Goal: Use online tool/utility: Utilize a website feature to perform a specific function

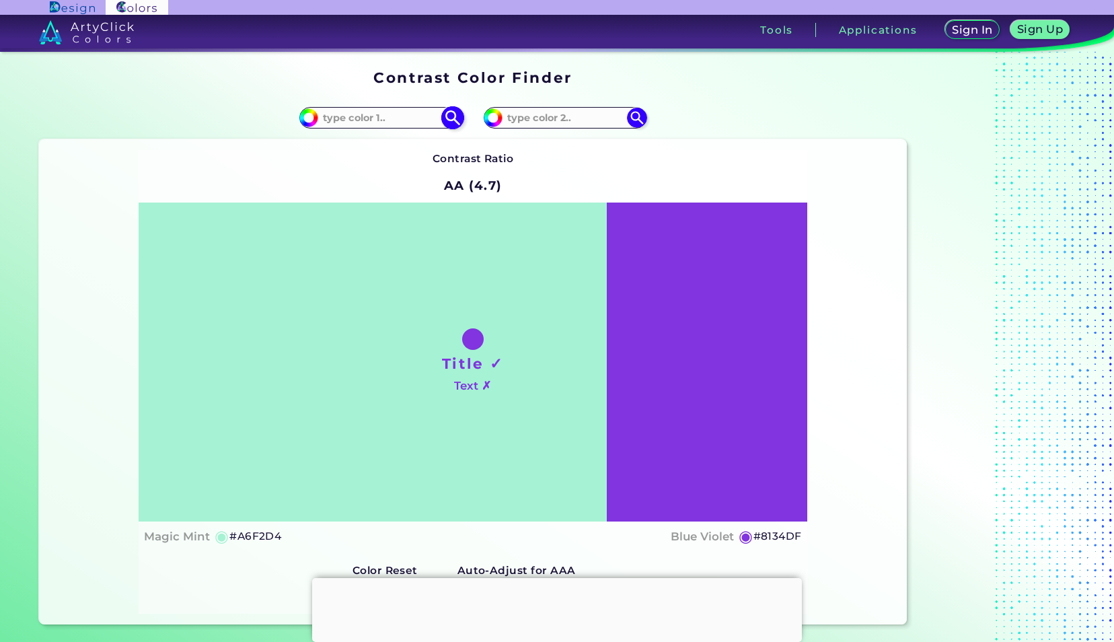
click at [379, 122] on input at bounding box center [380, 117] width 125 height 18
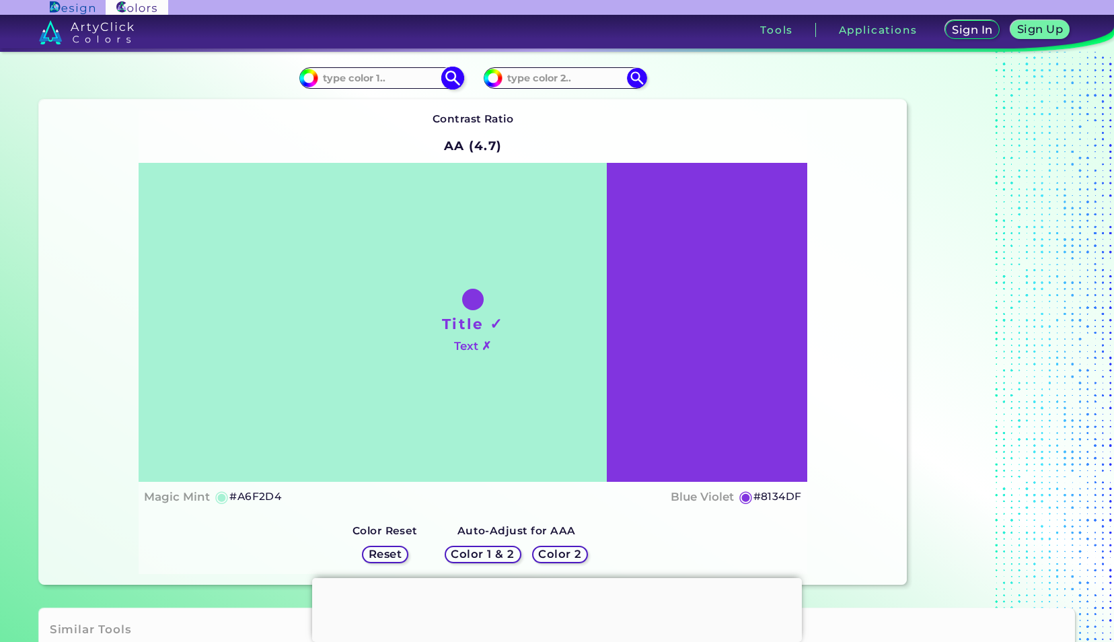
scroll to position [39, 0]
click at [387, 78] on input at bounding box center [380, 78] width 125 height 18
type input "#696900"
click at [552, 77] on input at bounding box center [564, 78] width 125 height 18
type input "6969ff"
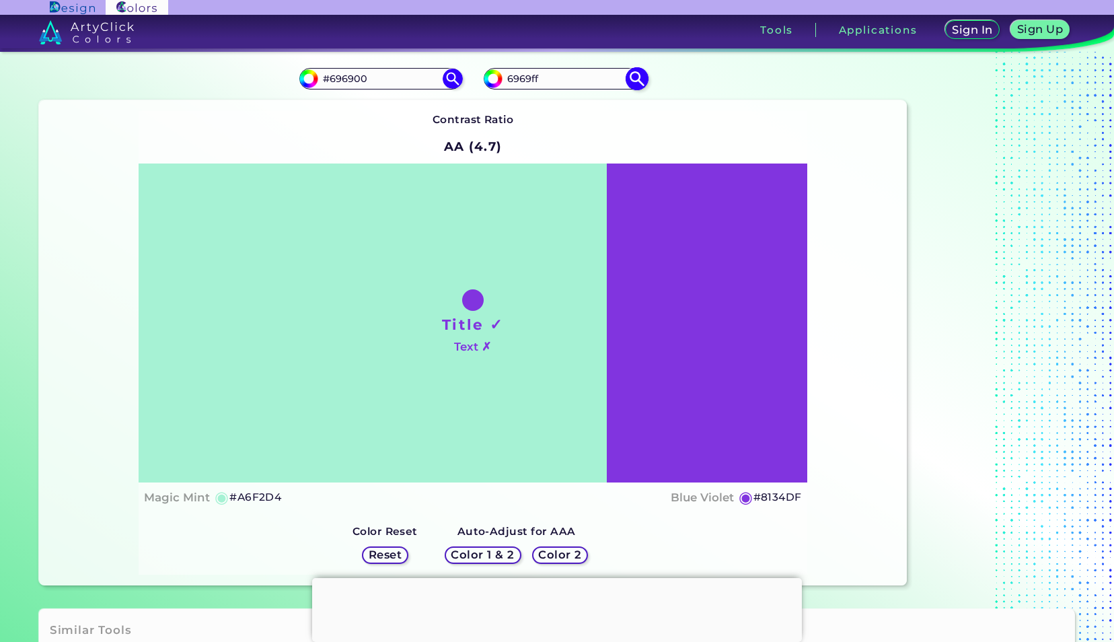
type input "#6969ff"
type input "#6969FF"
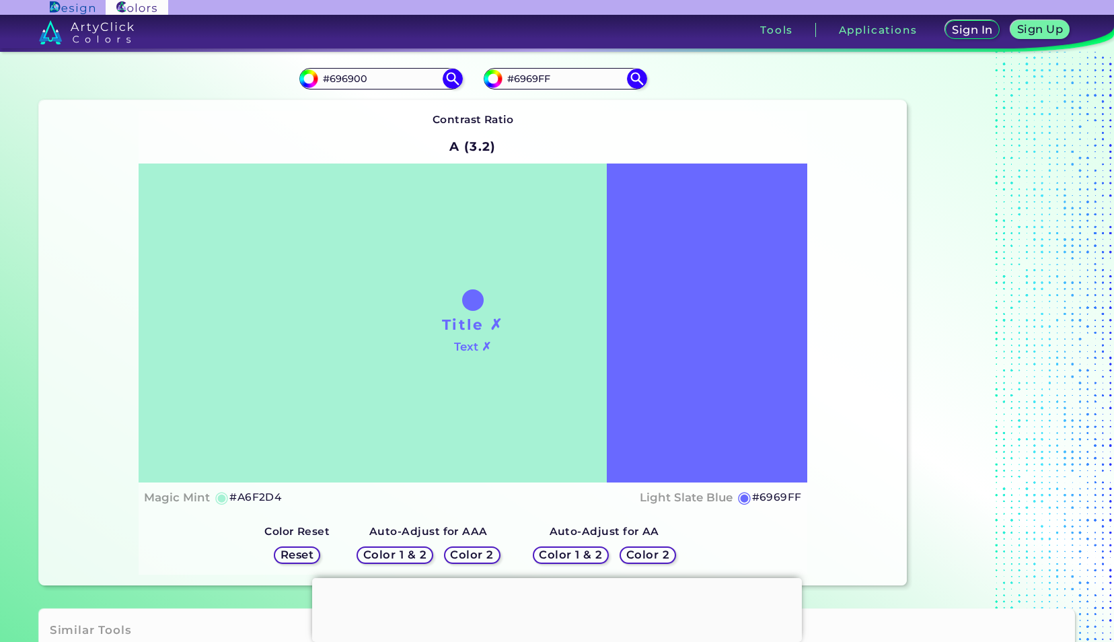
click at [573, 554] on h5 "Color 1 & 2" at bounding box center [570, 555] width 57 height 10
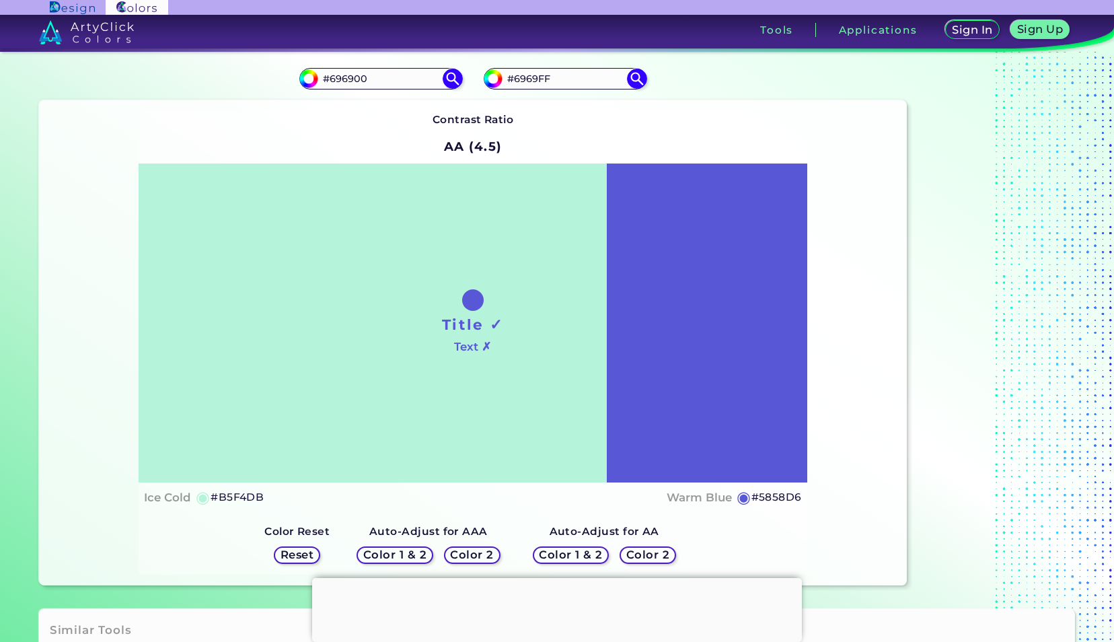
click at [562, 546] on div "Color 1 & 2 Color 2" at bounding box center [604, 555] width 154 height 28
click at [405, 553] on h5 "Color 1 & 2" at bounding box center [394, 555] width 57 height 10
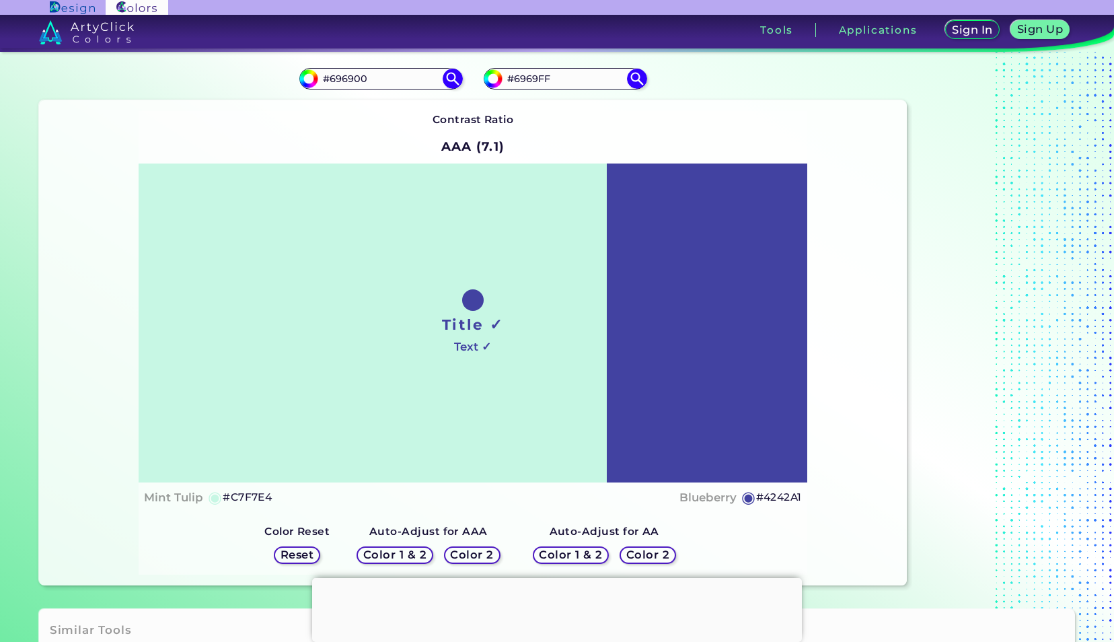
click at [549, 552] on h5 "Color 1 & 2" at bounding box center [570, 555] width 57 height 10
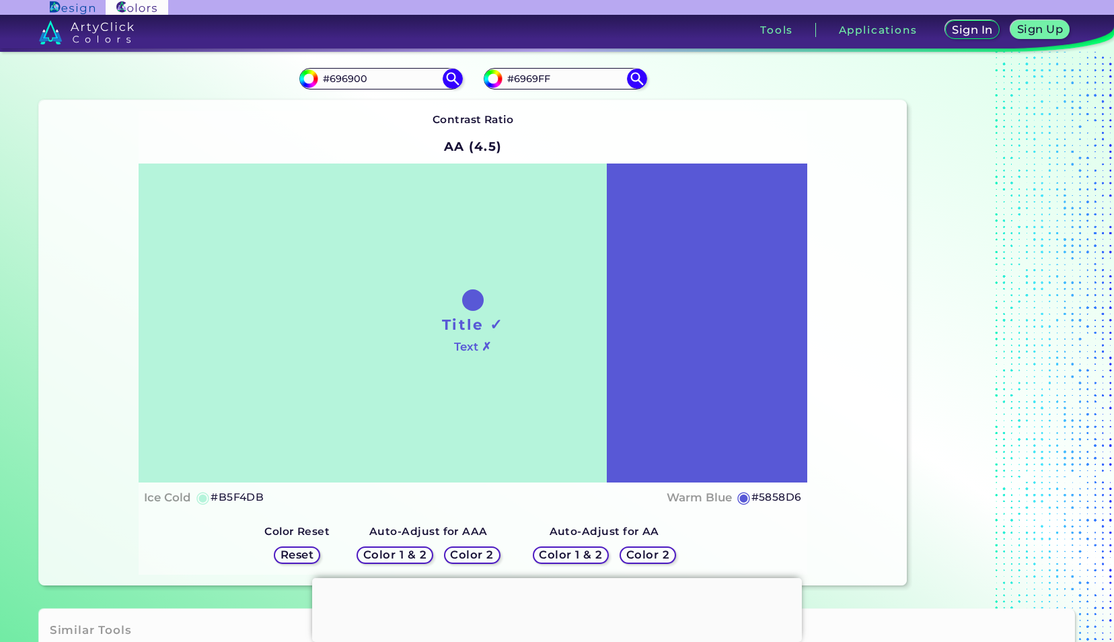
click at [549, 552] on h5 "Color 1 & 2" at bounding box center [570, 555] width 57 height 10
click at [628, 559] on h5 "Color 2" at bounding box center [648, 555] width 40 height 10
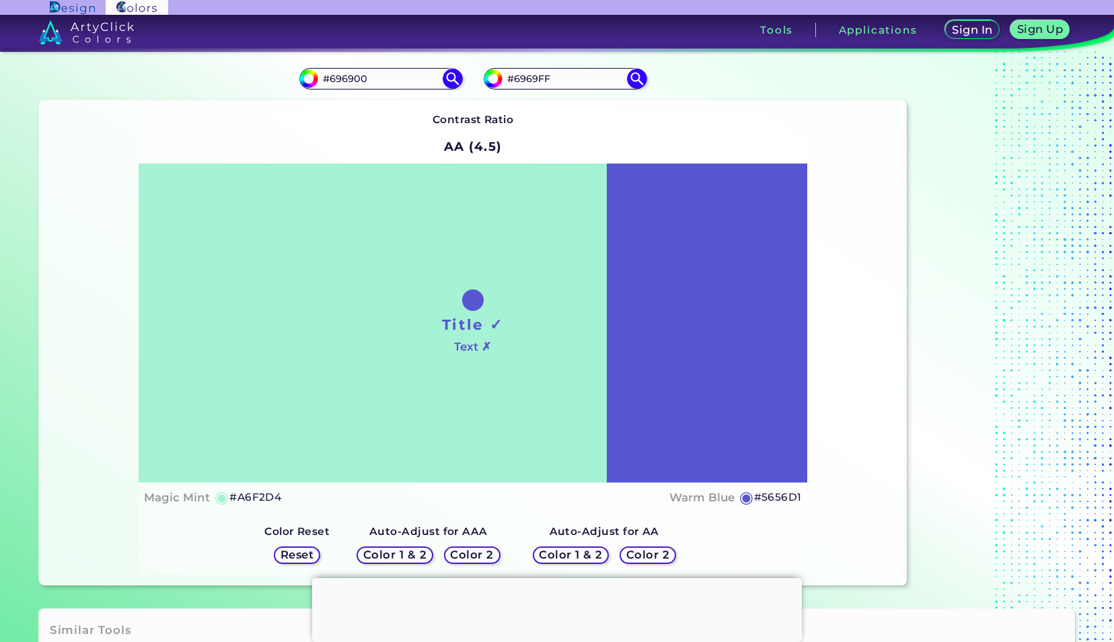
click at [628, 559] on h5 "Color 2" at bounding box center [647, 555] width 39 height 10
click at [578, 550] on h5 "Color 1 & 2" at bounding box center [570, 555] width 57 height 10
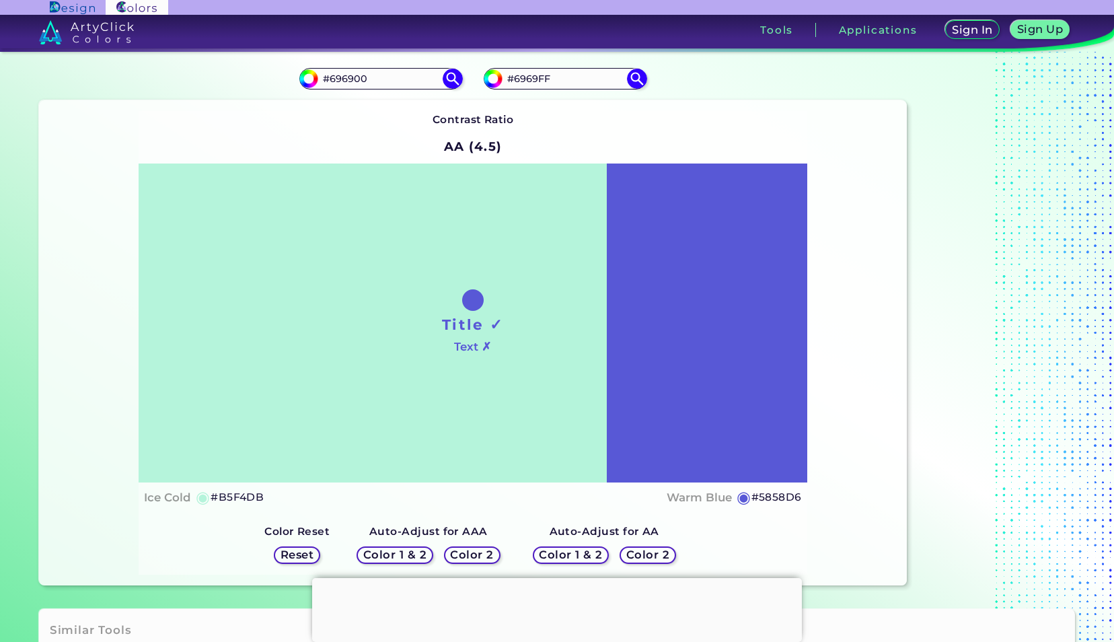
click at [476, 560] on h5 "Color 2" at bounding box center [472, 555] width 40 height 10
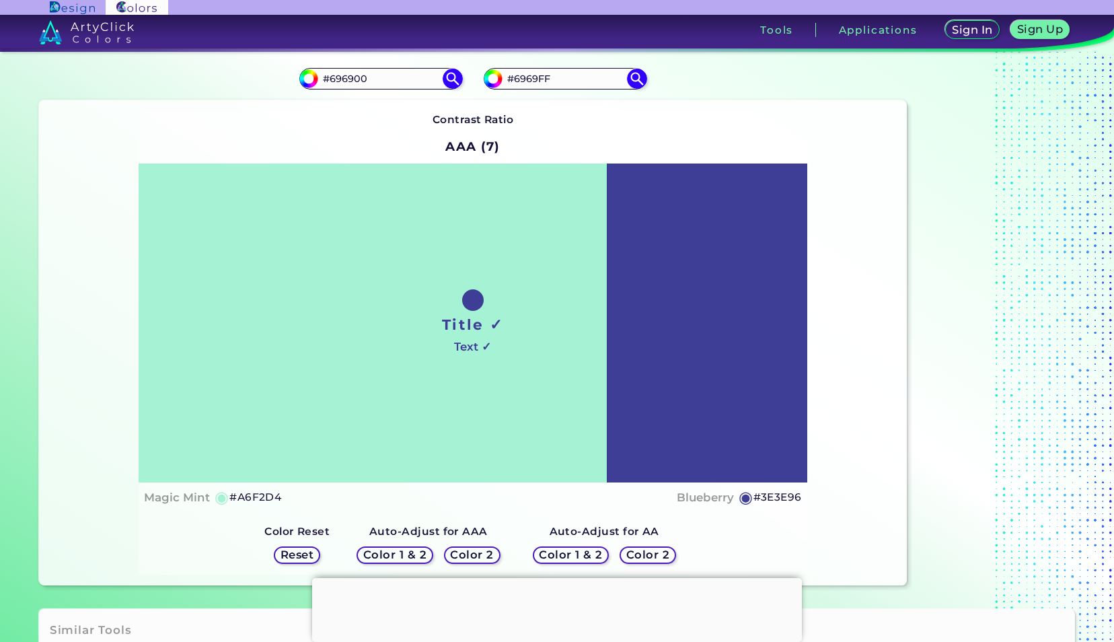
click at [489, 557] on h5 "Color 2" at bounding box center [472, 555] width 39 height 10
click at [421, 553] on h5 "Color 1 & 2" at bounding box center [394, 555] width 59 height 10
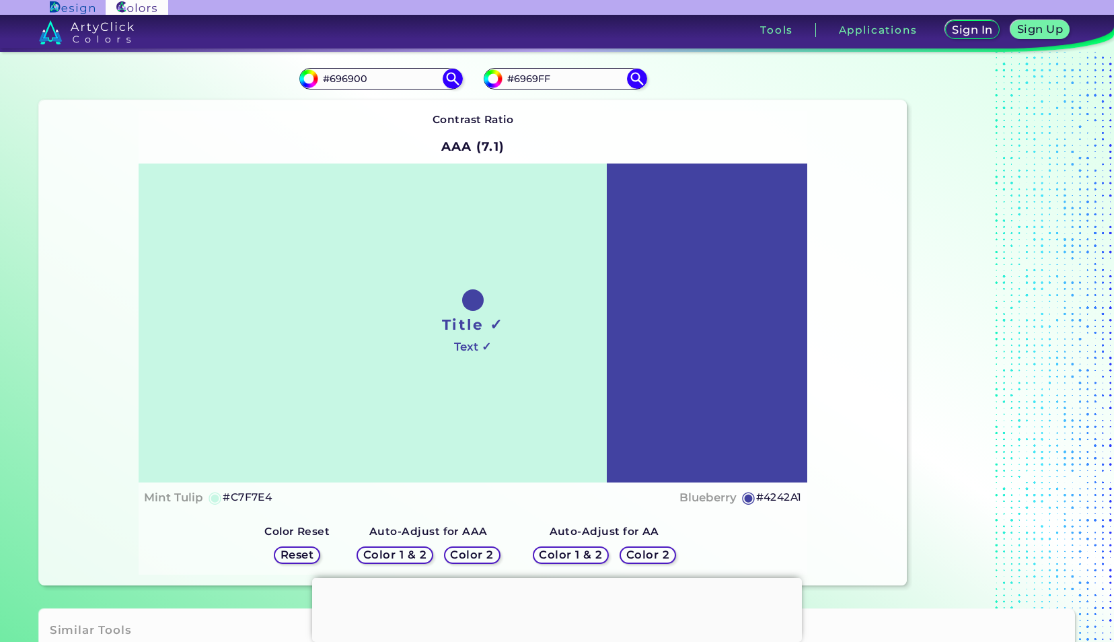
click at [303, 550] on h5 "Reset" at bounding box center [297, 555] width 30 height 10
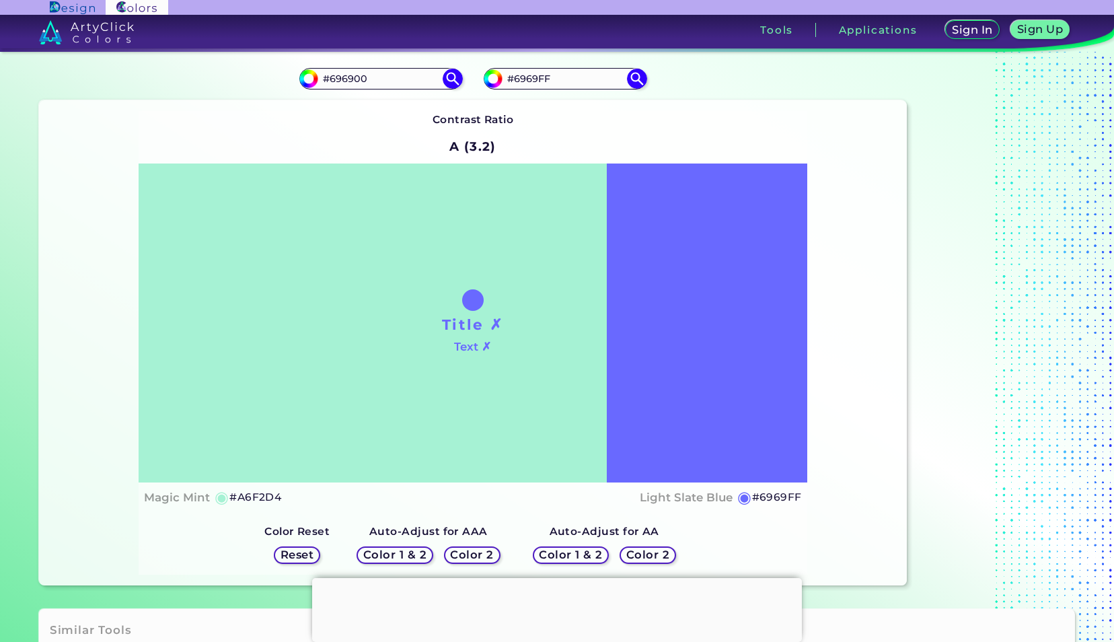
click at [558, 552] on h5 "Color 1 & 2" at bounding box center [570, 555] width 57 height 10
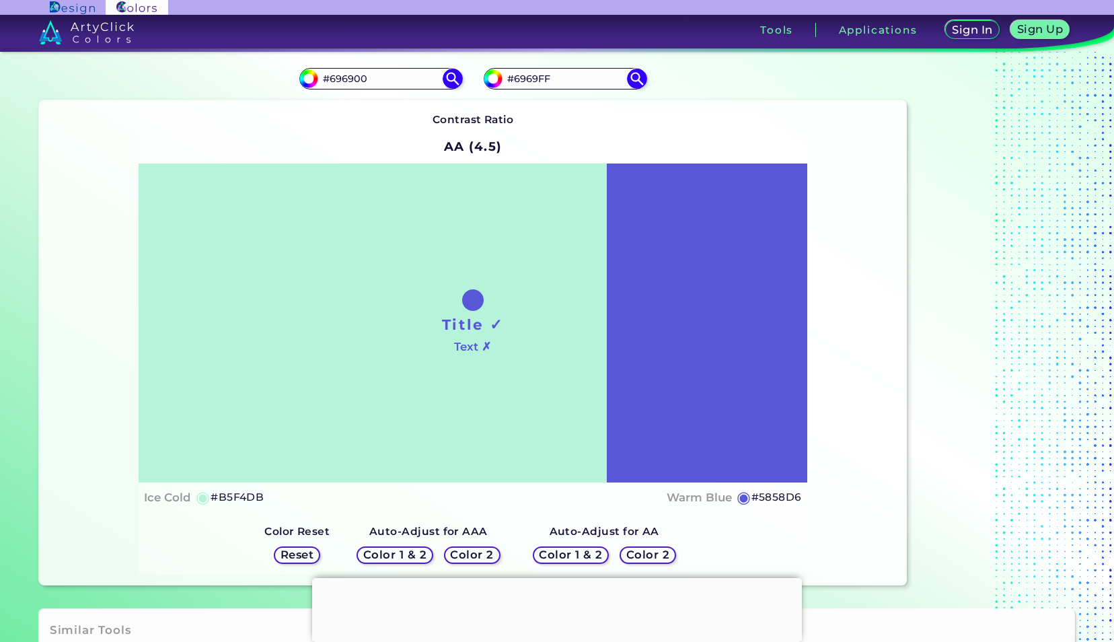
click at [173, 496] on h4 "Ice Cold" at bounding box center [167, 498] width 47 height 20
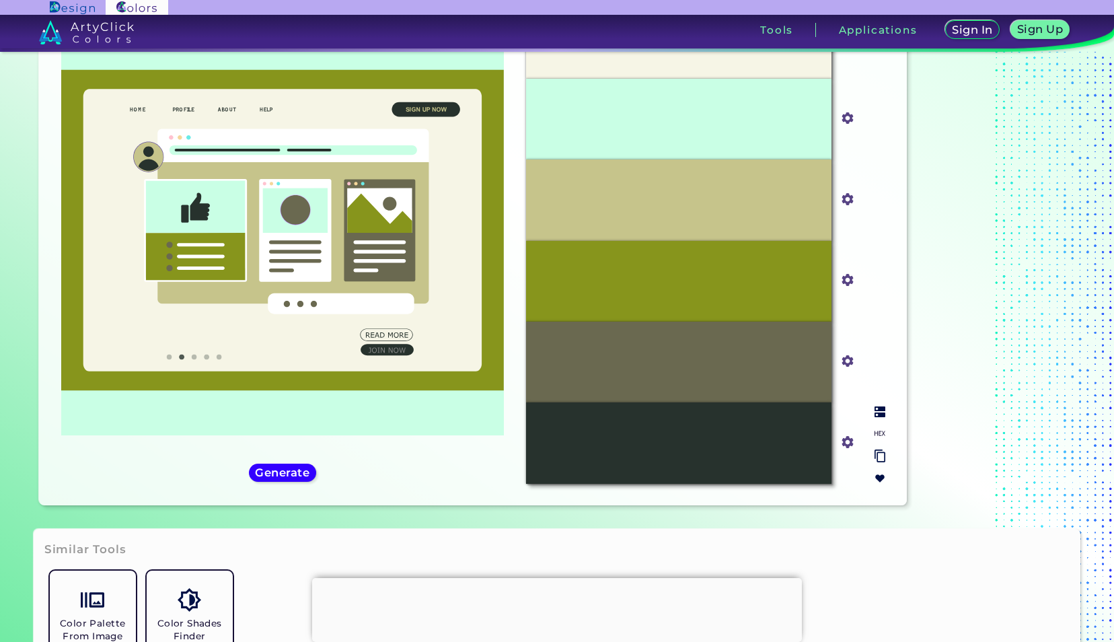
scroll to position [121, 0]
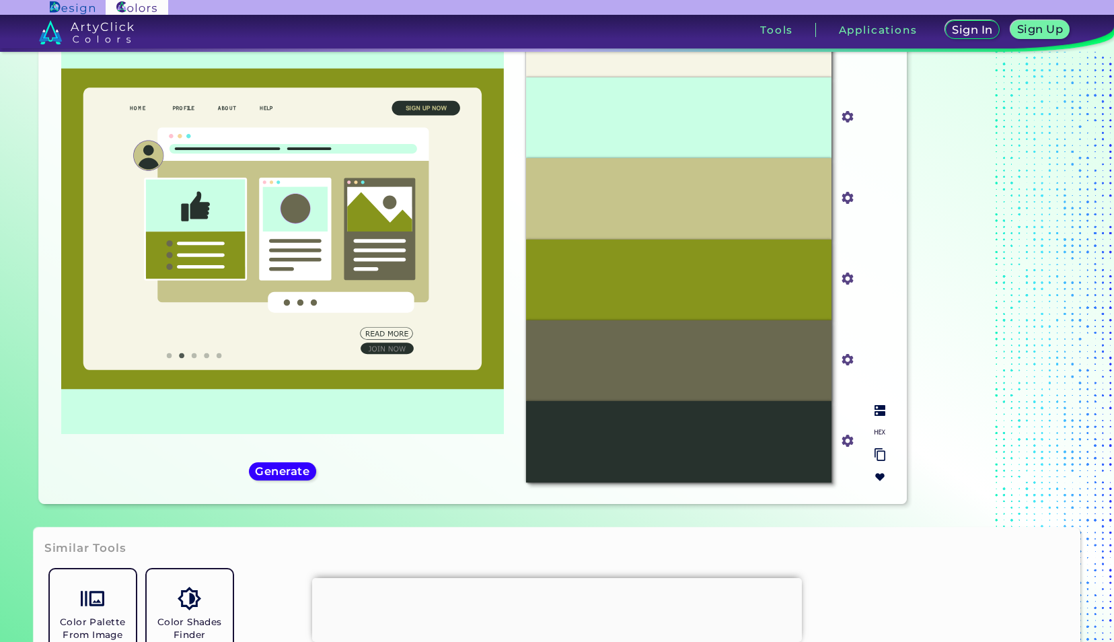
click at [848, 281] on input "#87951c" at bounding box center [845, 277] width 17 height 17
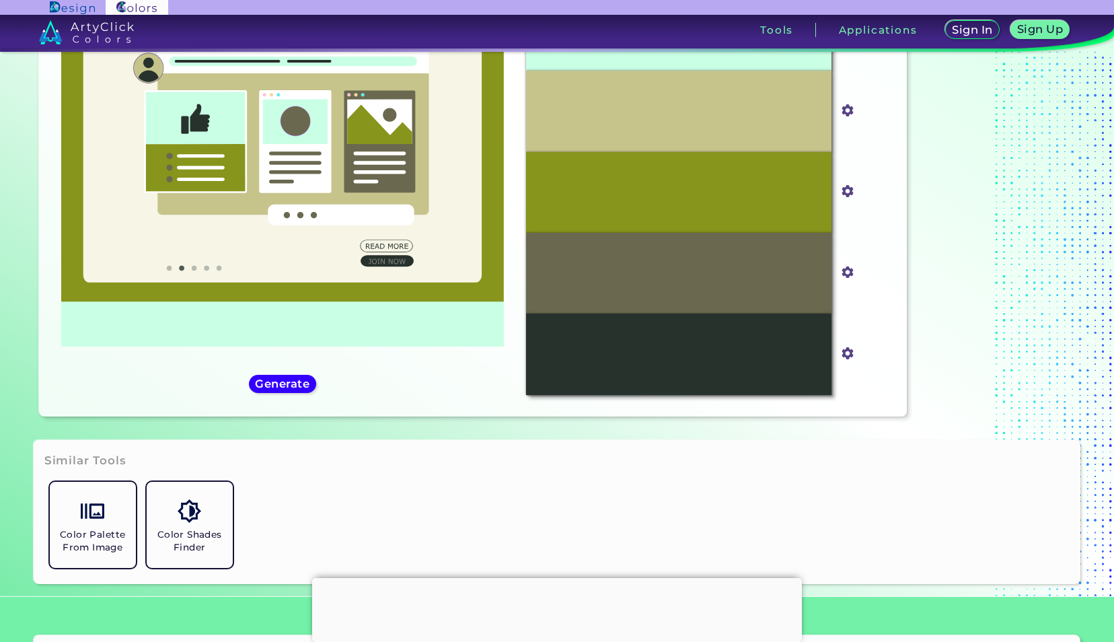
click at [838, 511] on div "Color Palette From Image Color Shades Finder" at bounding box center [557, 524] width 1026 height 97
click at [739, 340] on div "#27322D" at bounding box center [678, 353] width 305 height 81
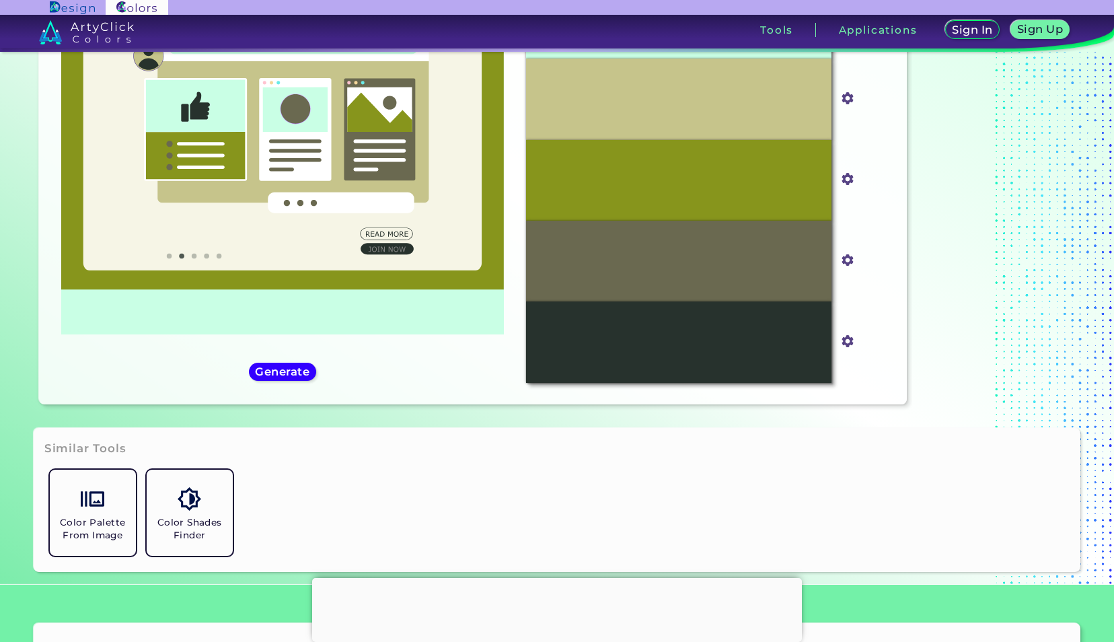
scroll to position [0, 0]
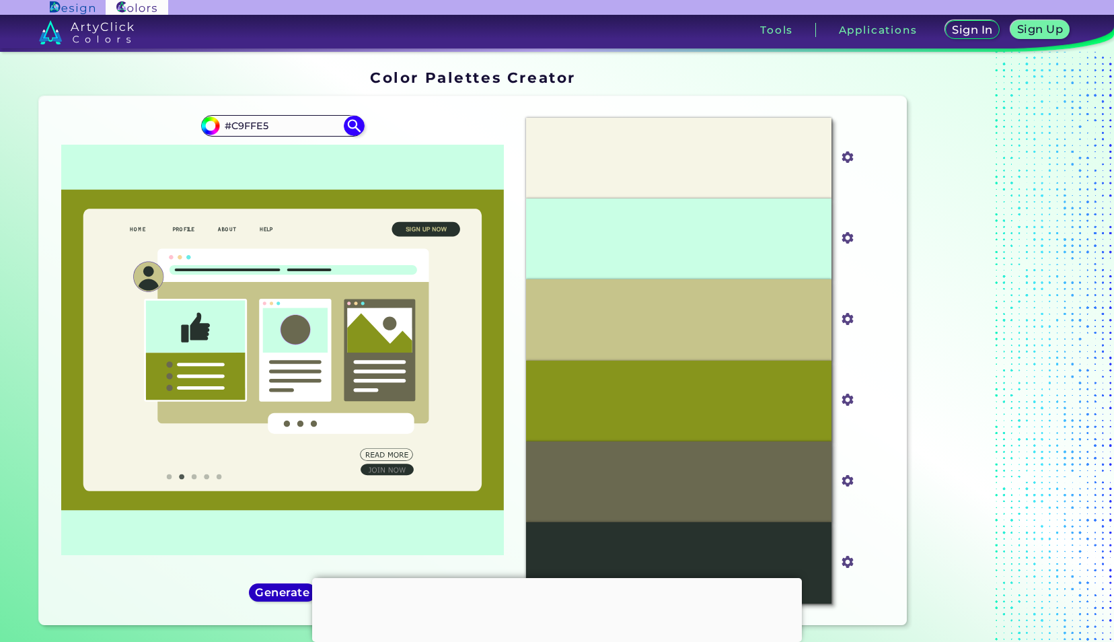
click at [277, 594] on h5 "Generate" at bounding box center [282, 592] width 49 height 10
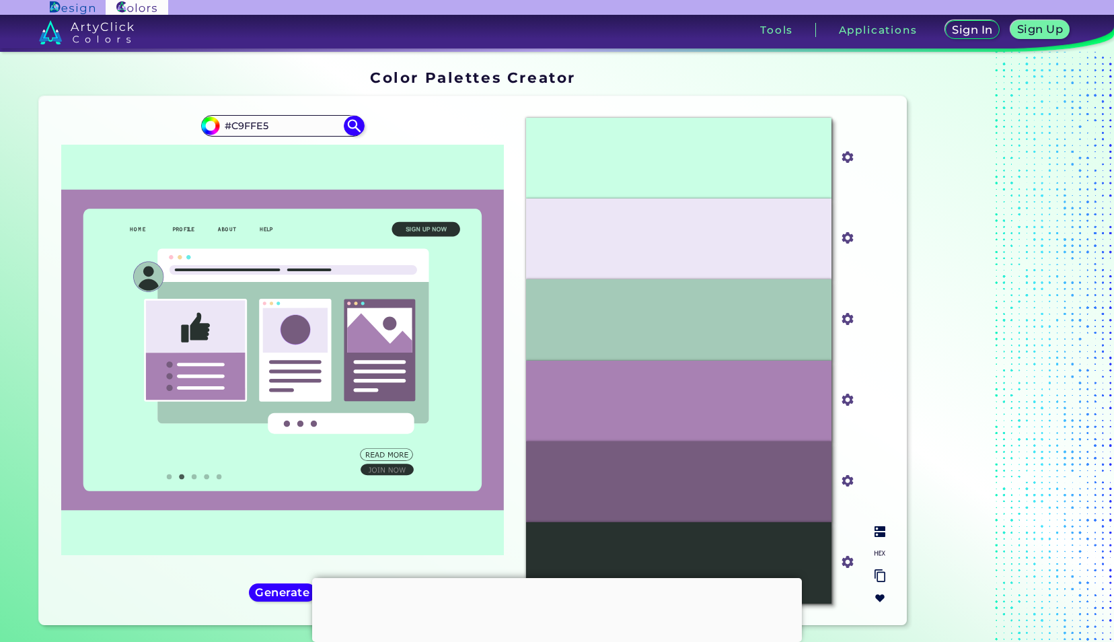
click at [626, 474] on div "#765C7E" at bounding box center [678, 481] width 305 height 81
click at [879, 531] on img at bounding box center [879, 531] width 11 height 11
click at [289, 595] on h5 "Generate" at bounding box center [282, 592] width 49 height 10
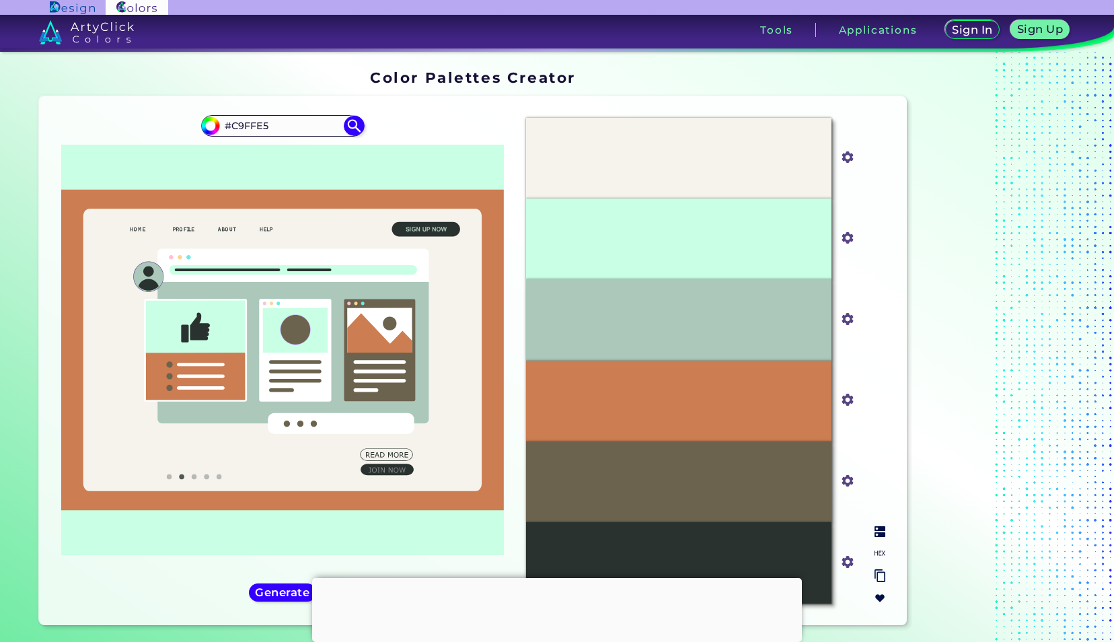
click at [872, 529] on div at bounding box center [880, 565] width 22 height 88
drag, startPoint x: 880, startPoint y: 531, endPoint x: 864, endPoint y: 537, distance: 17.0
click at [864, 537] on div "#F6F3ED #f6f3ed #C9FFE5 #c9ffe5 #ABC8BB #abc8bb #CC7D52 #cc7d52 #6C634F #6c634f…" at bounding box center [705, 360] width 381 height 507
click at [879, 534] on img at bounding box center [879, 531] width 11 height 11
click at [685, 242] on p "Aero Blue" at bounding box center [679, 238] width 42 height 9
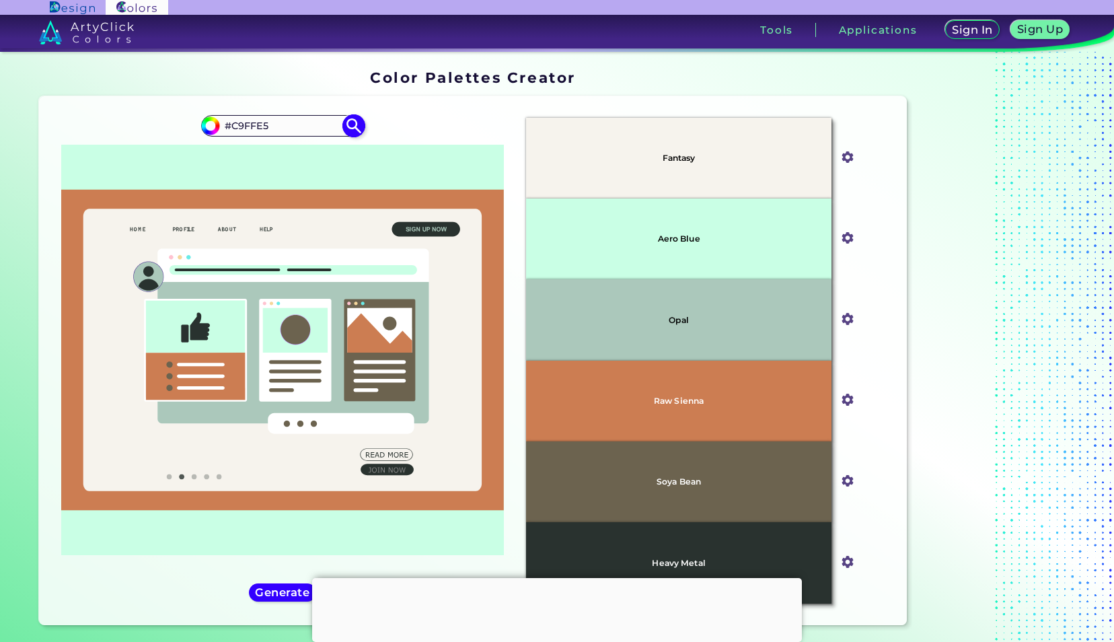
click at [288, 126] on input "#C9FFE5" at bounding box center [282, 125] width 125 height 18
drag, startPoint x: 288, startPoint y: 126, endPoint x: 234, endPoint y: 128, distance: 53.8
click at [234, 128] on input "#C9FFE5" at bounding box center [282, 125] width 125 height 18
type input "#6969ff"
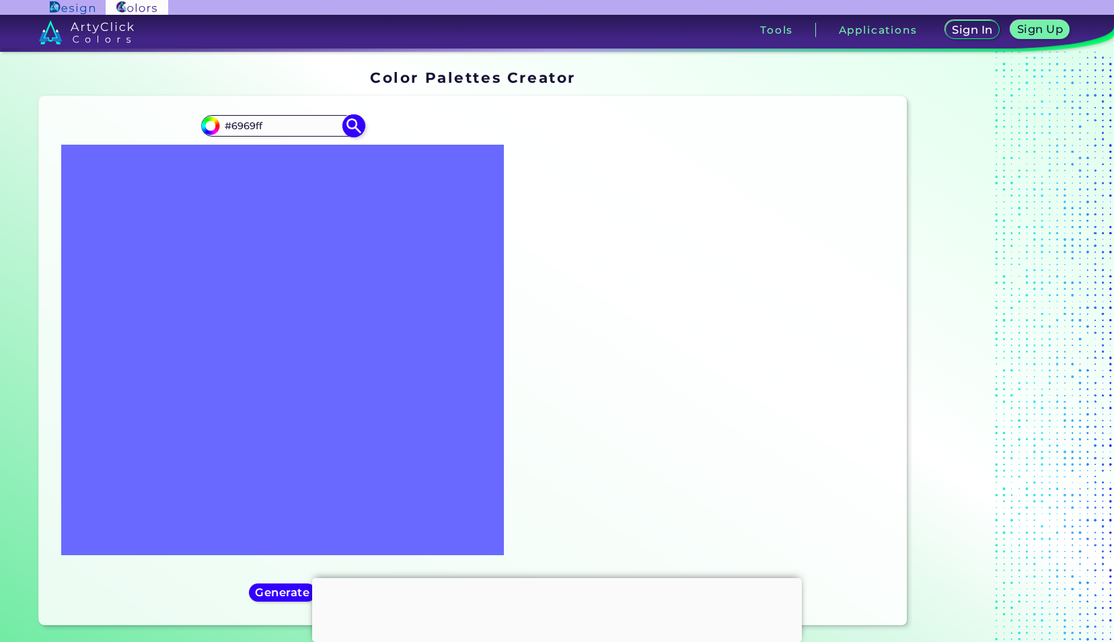
type input "#6969ff"
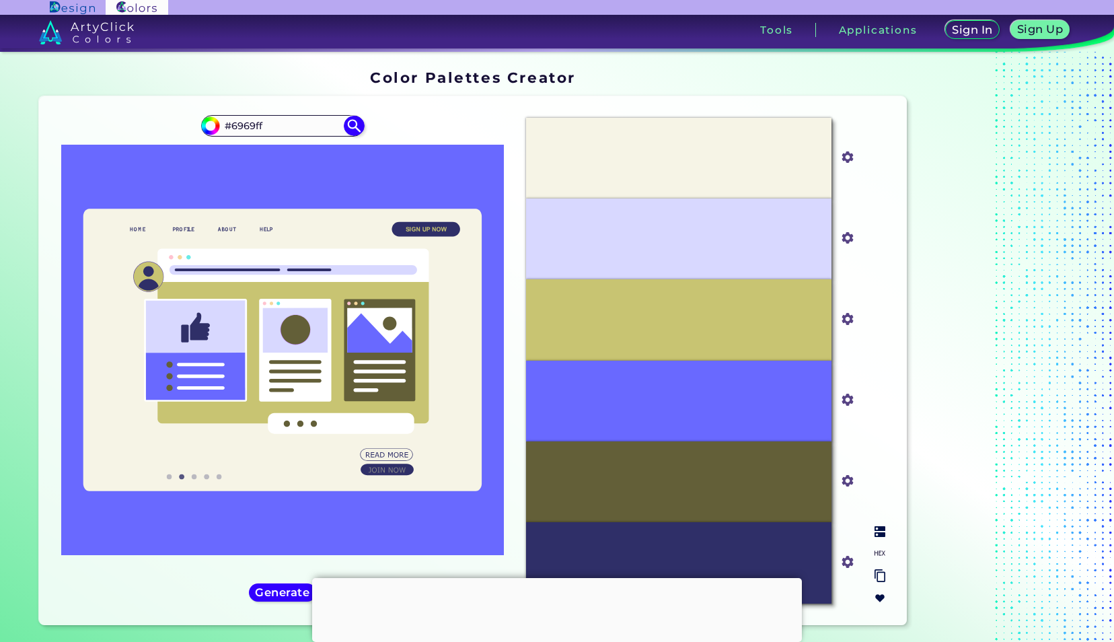
click at [885, 531] on img at bounding box center [879, 531] width 11 height 11
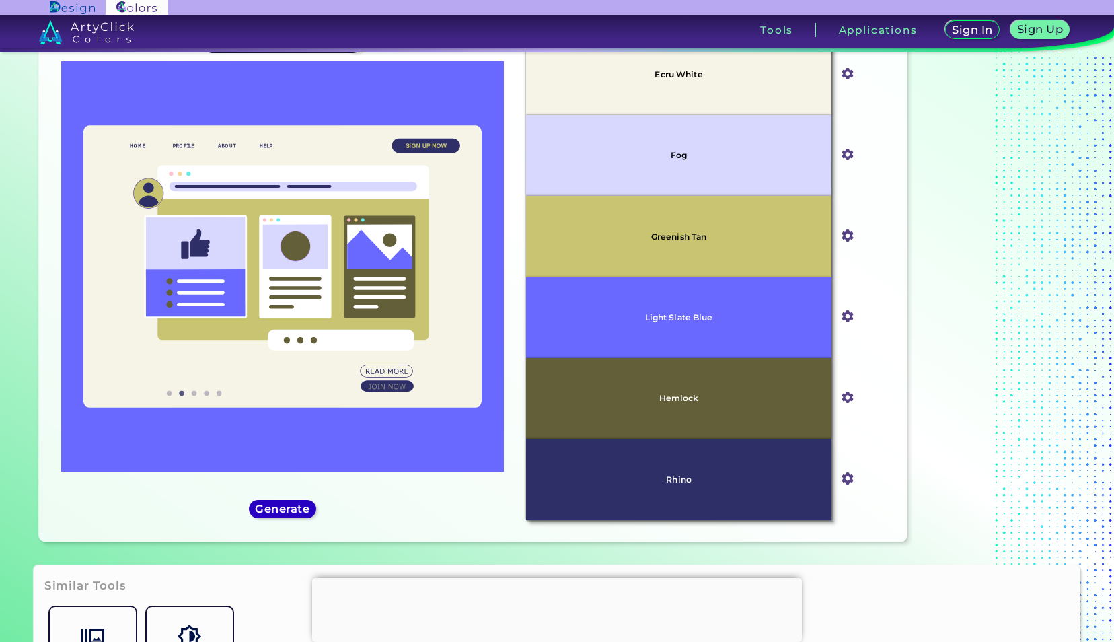
click at [297, 514] on h5 "Generate" at bounding box center [282, 509] width 49 height 10
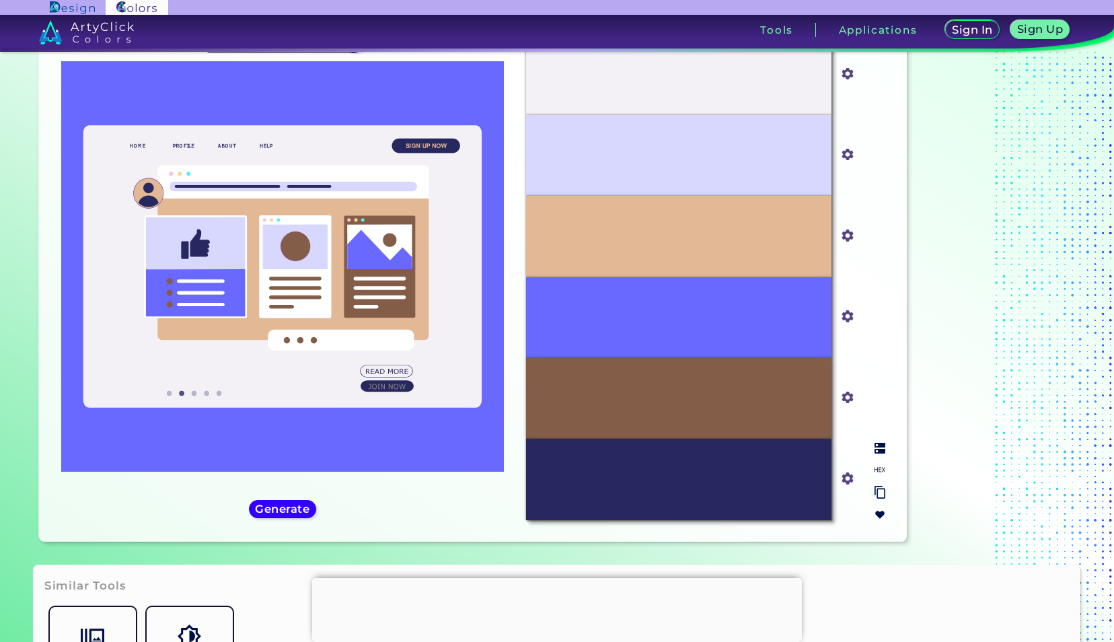
click at [883, 447] on img at bounding box center [879, 448] width 11 height 11
click at [291, 508] on h5 "Generate" at bounding box center [282, 509] width 49 height 10
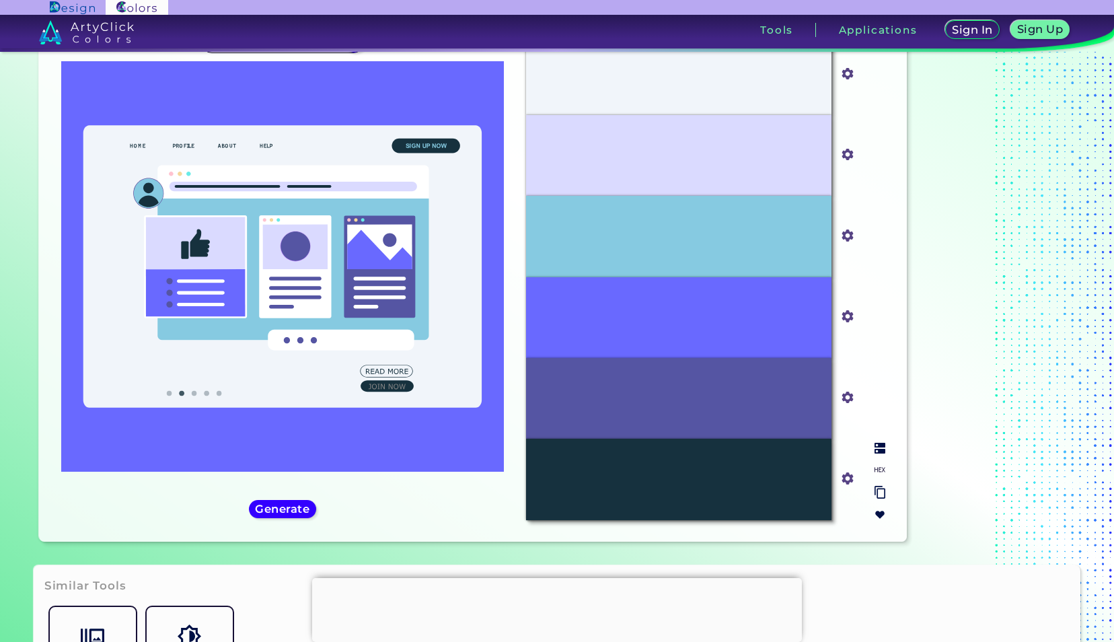
click at [877, 449] on img at bounding box center [879, 448] width 11 height 11
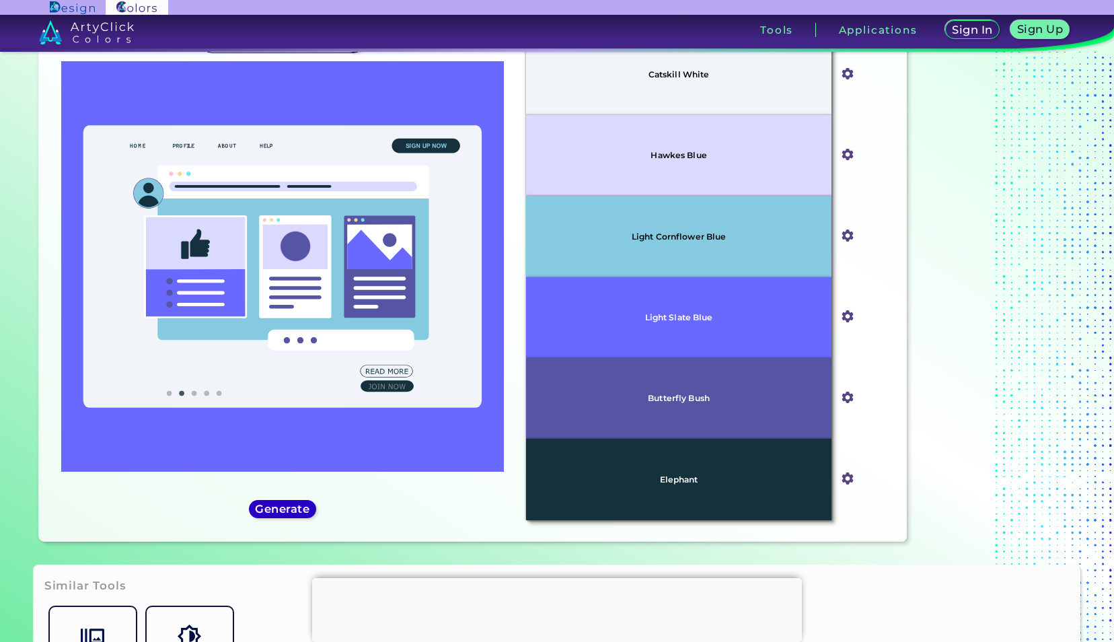
click at [303, 508] on h5 "Generate" at bounding box center [282, 509] width 49 height 10
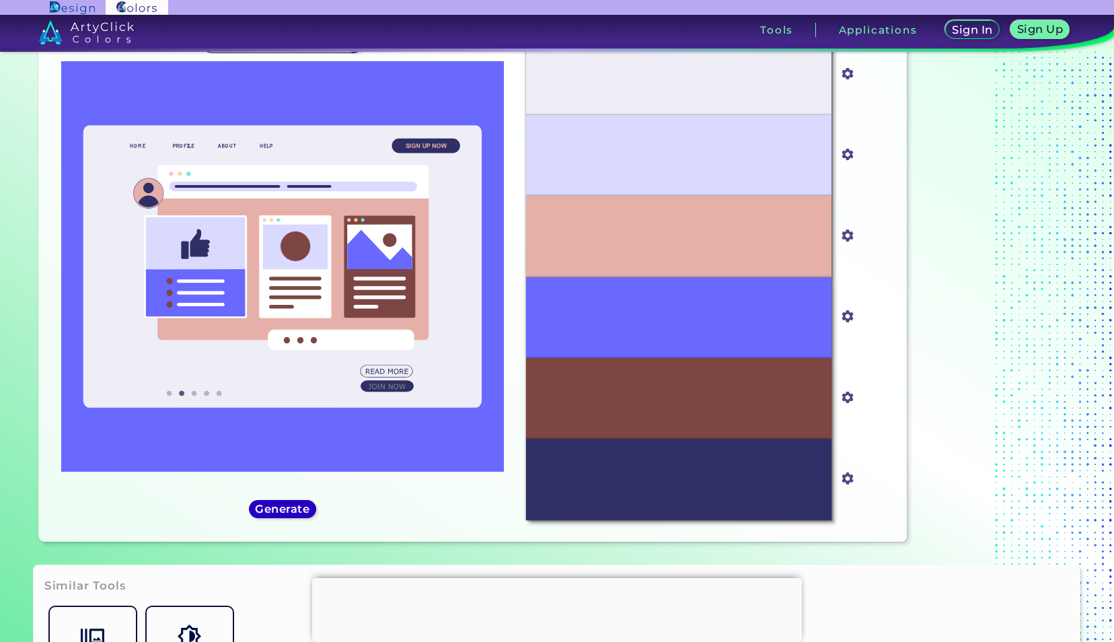
click at [303, 508] on h5 "Generate" at bounding box center [282, 509] width 49 height 10
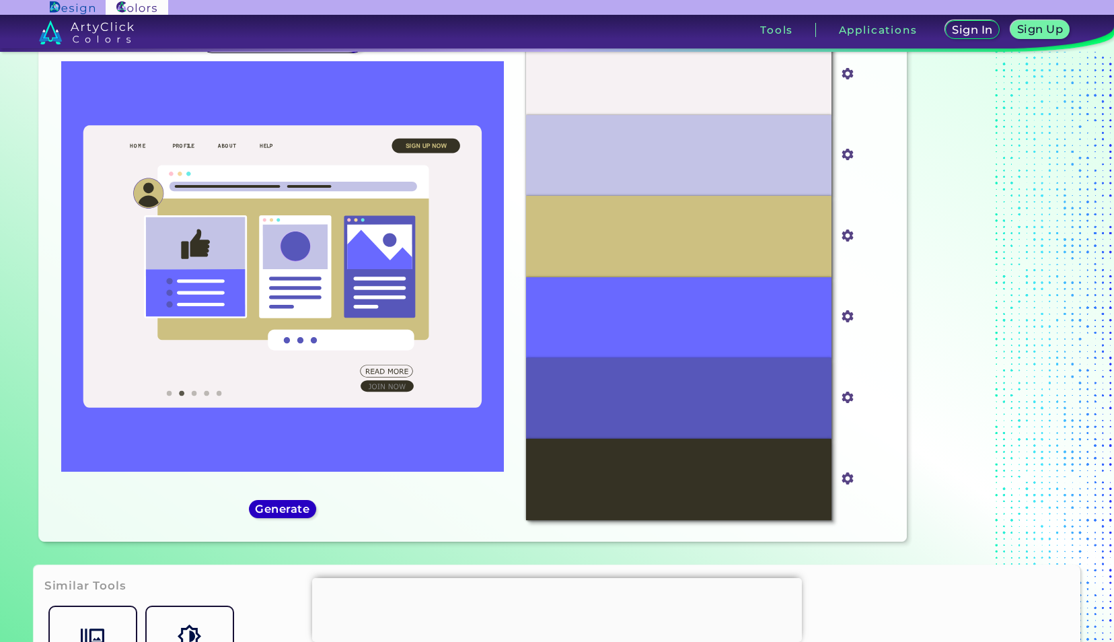
click at [303, 508] on h5 "Generate" at bounding box center [282, 509] width 49 height 10
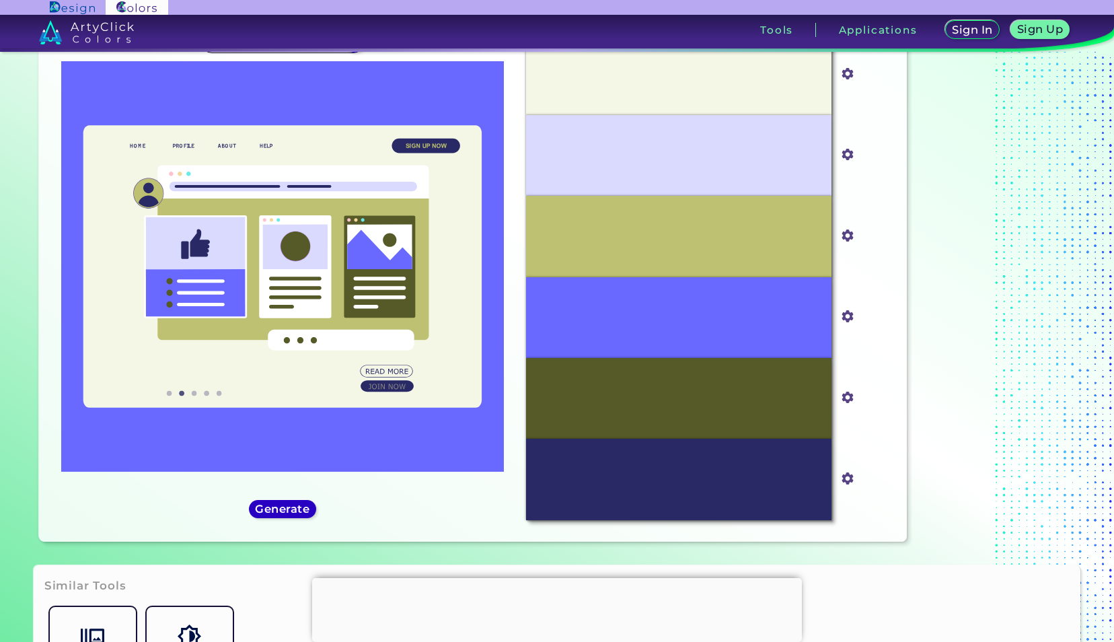
click at [299, 509] on h5 "Generate" at bounding box center [282, 509] width 49 height 10
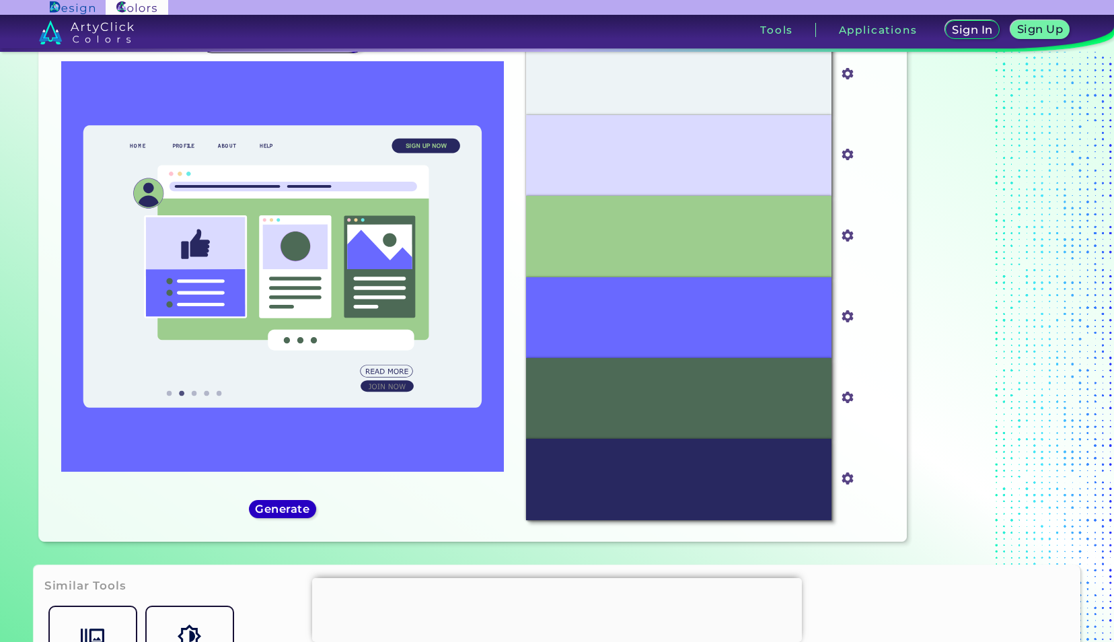
click at [299, 509] on h5 "Generate" at bounding box center [282, 509] width 49 height 10
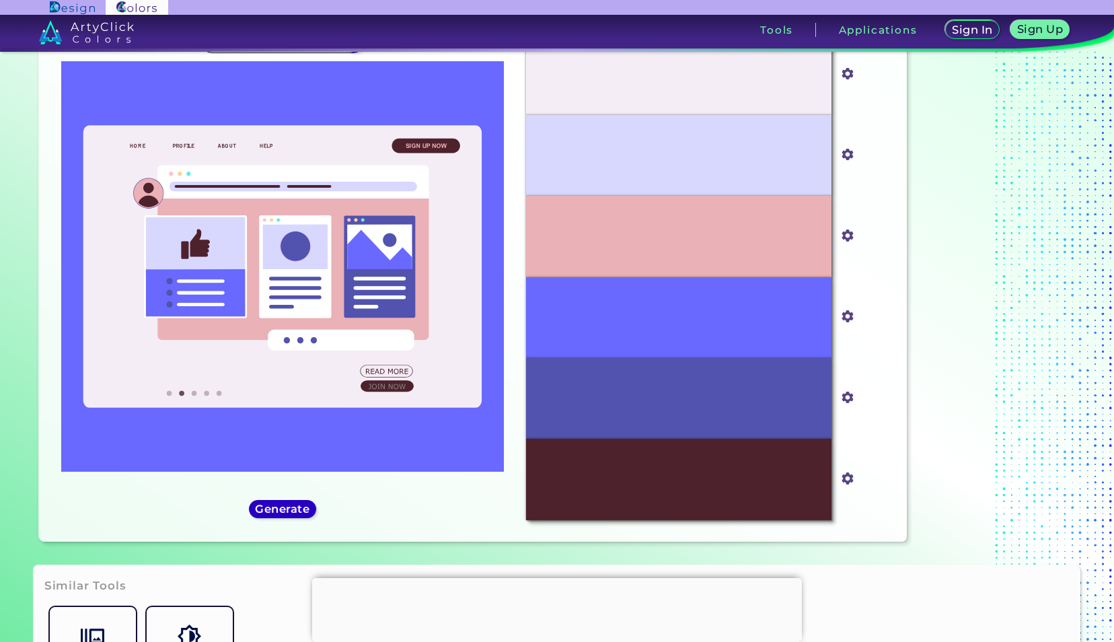
click at [299, 509] on h5 "Generate" at bounding box center [282, 509] width 49 height 10
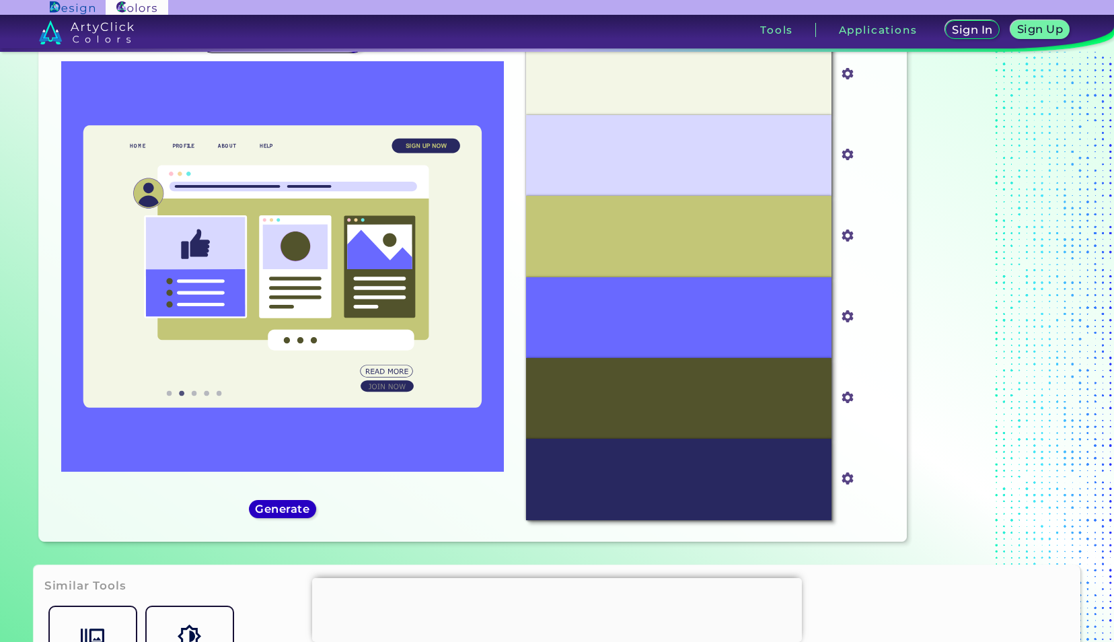
click at [281, 511] on h5 "Generate" at bounding box center [282, 509] width 49 height 10
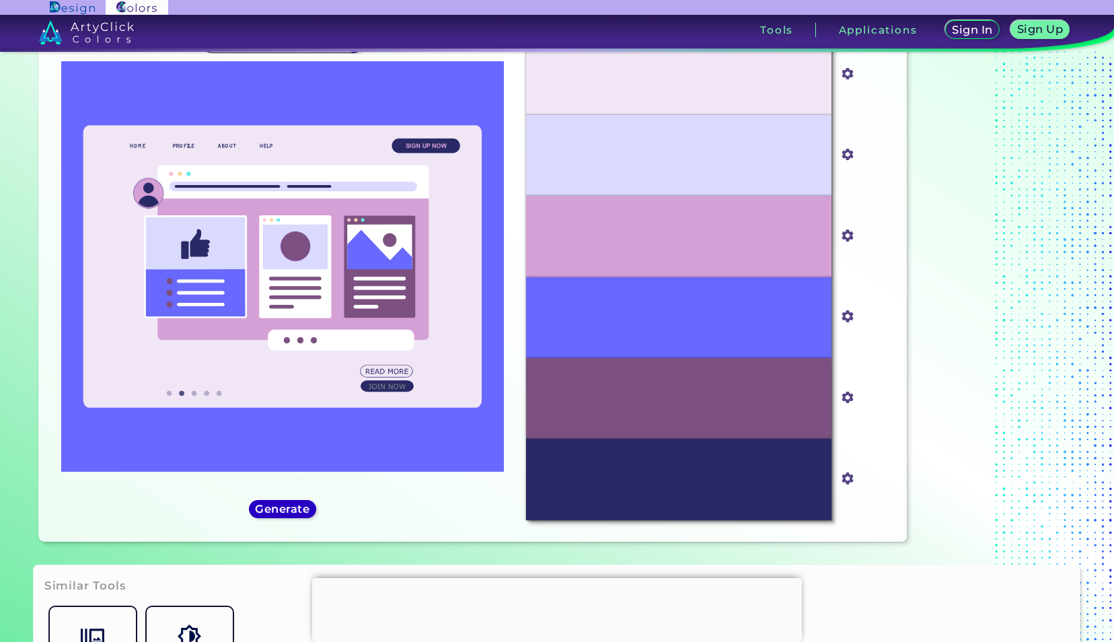
click at [296, 511] on h5 "Generate" at bounding box center [282, 509] width 49 height 10
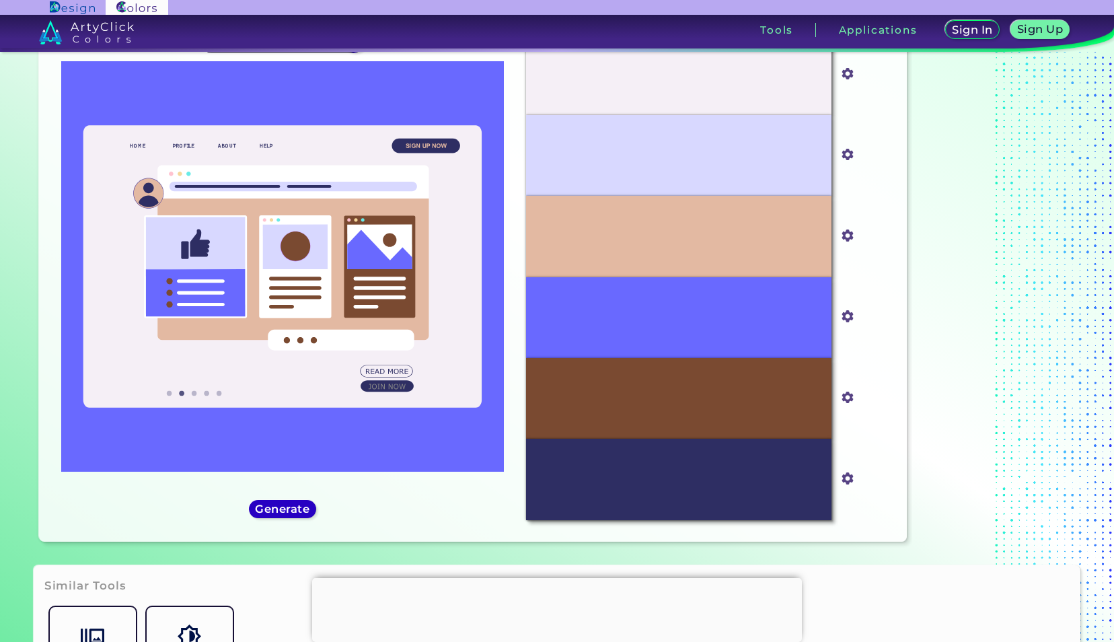
click at [296, 511] on h5 "Generate" at bounding box center [282, 509] width 49 height 10
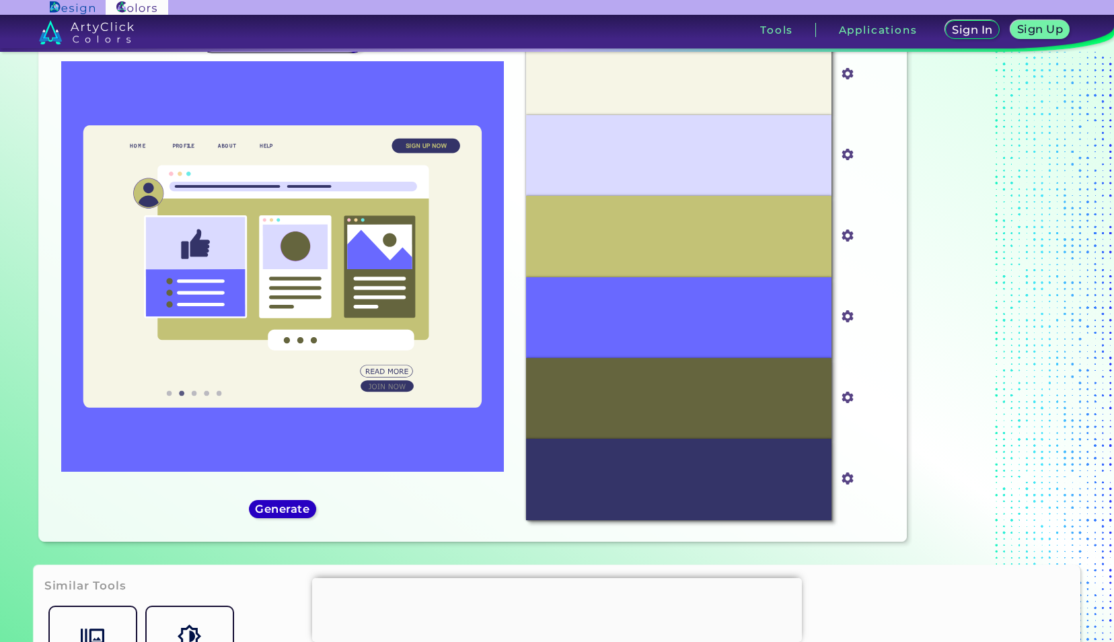
click at [296, 511] on h5 "Generate" at bounding box center [282, 509] width 49 height 10
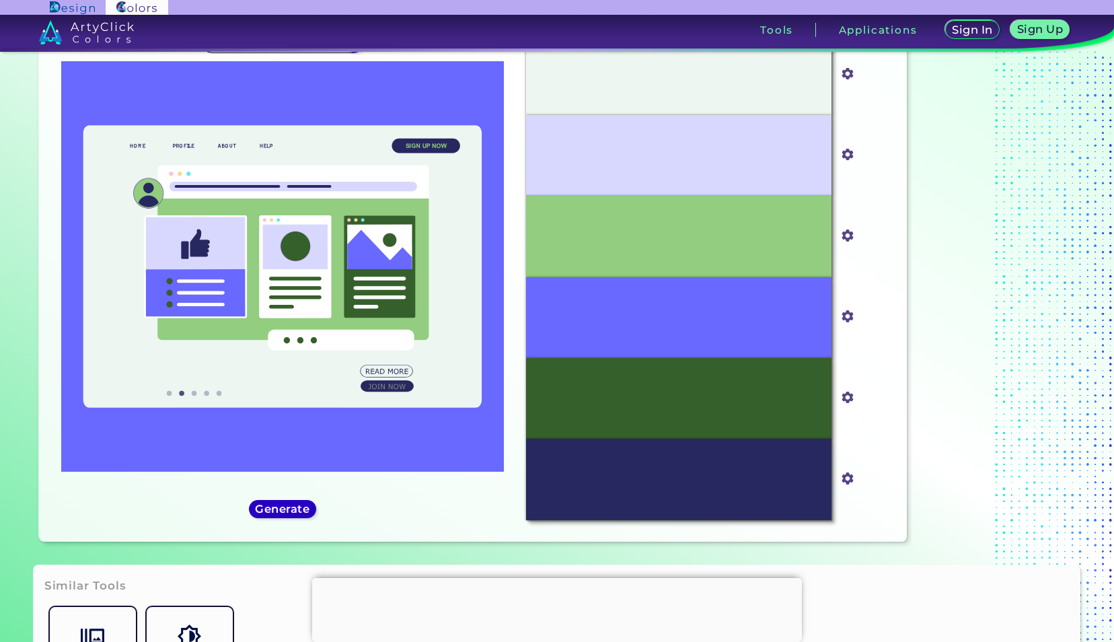
click at [296, 511] on h5 "Generate" at bounding box center [282, 509] width 50 height 10
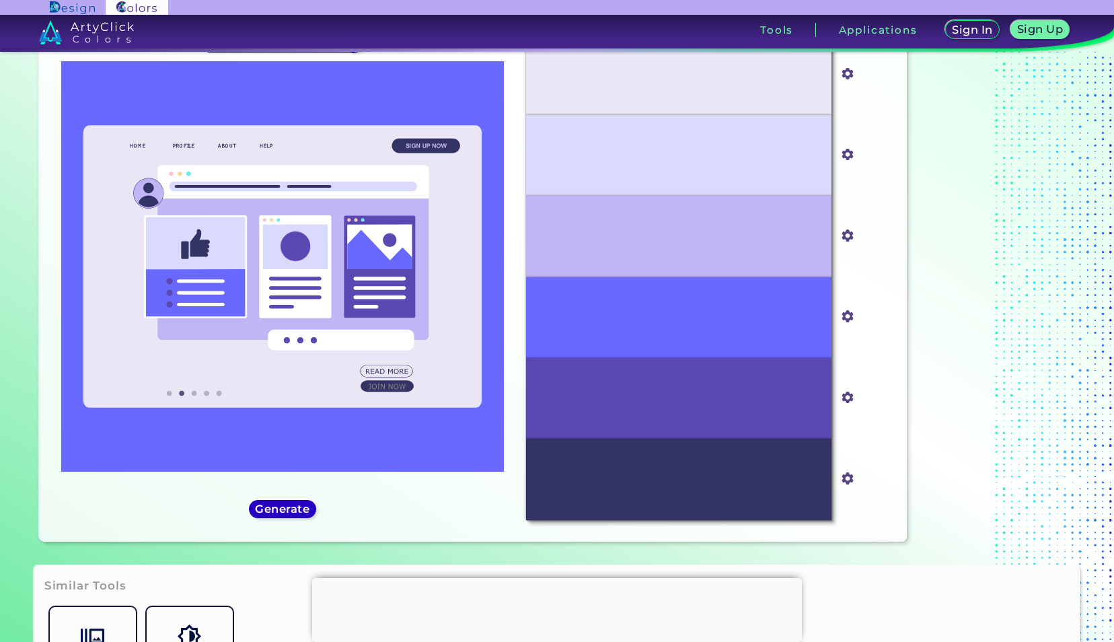
click at [296, 511] on h5 "Generate" at bounding box center [282, 509] width 49 height 10
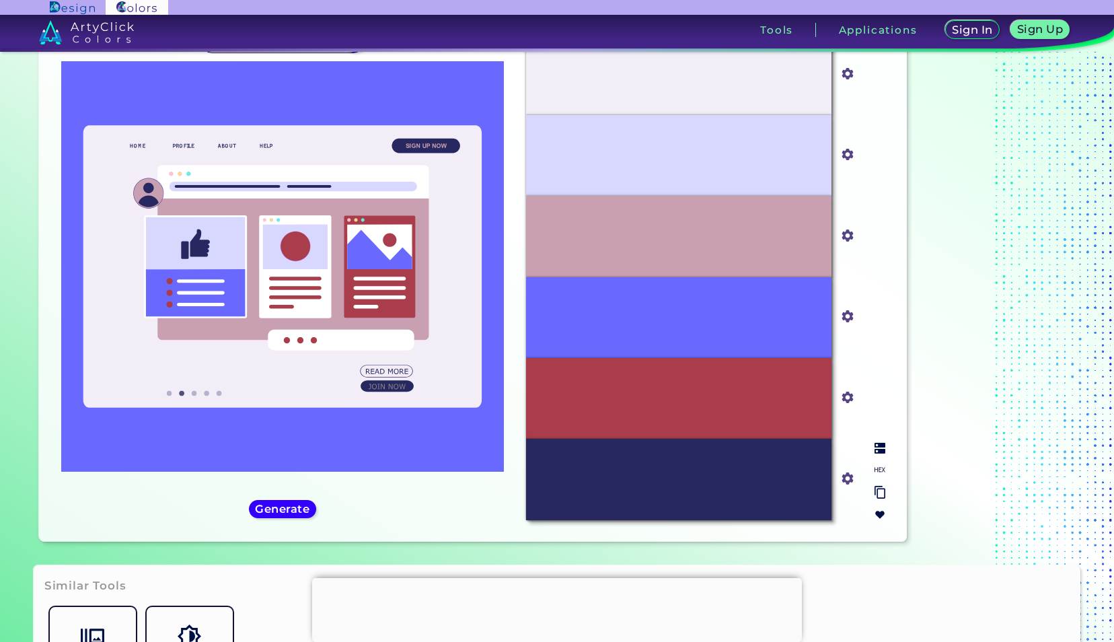
click at [884, 448] on img at bounding box center [879, 448] width 11 height 11
click at [293, 513] on h5 "Generate" at bounding box center [283, 509] width 50 height 10
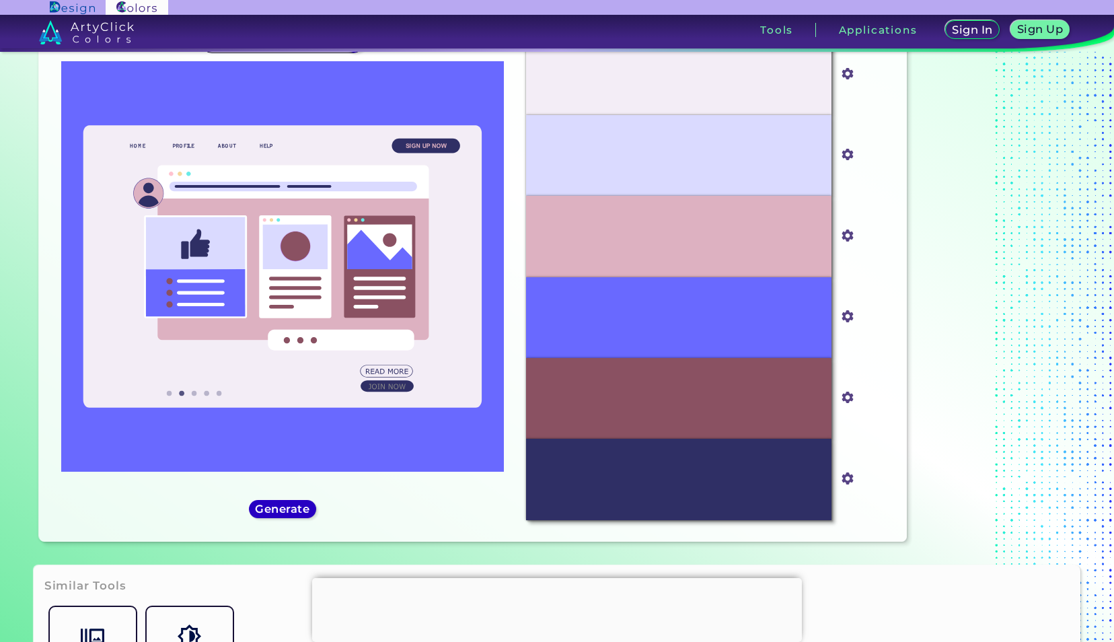
click at [293, 513] on h5 "Generate" at bounding box center [282, 509] width 49 height 10
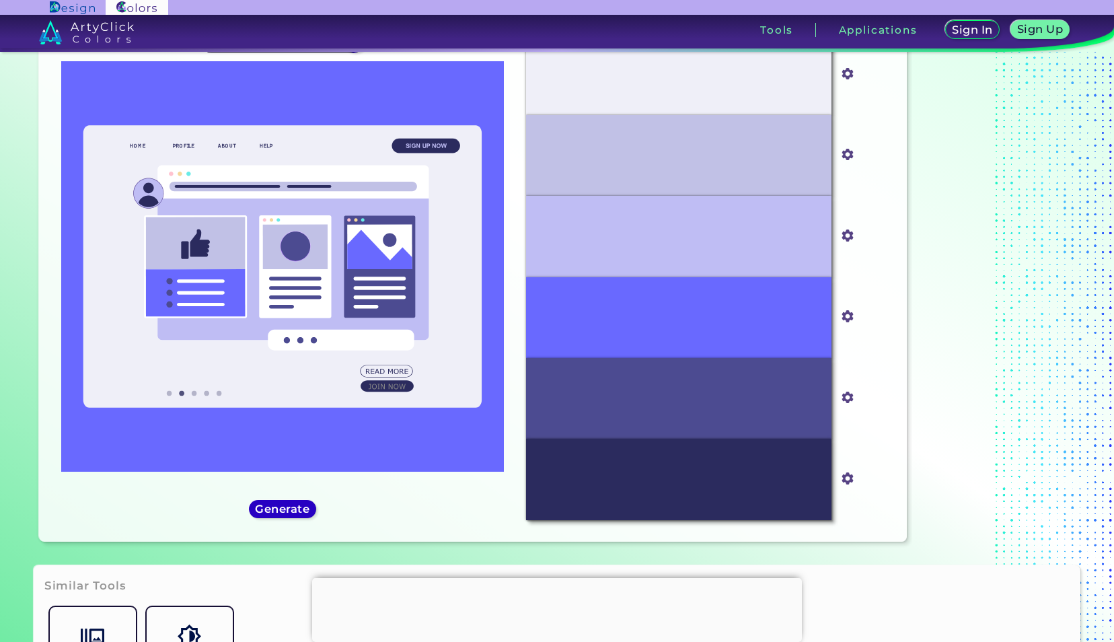
click at [293, 513] on h5 "Generate" at bounding box center [282, 509] width 49 height 10
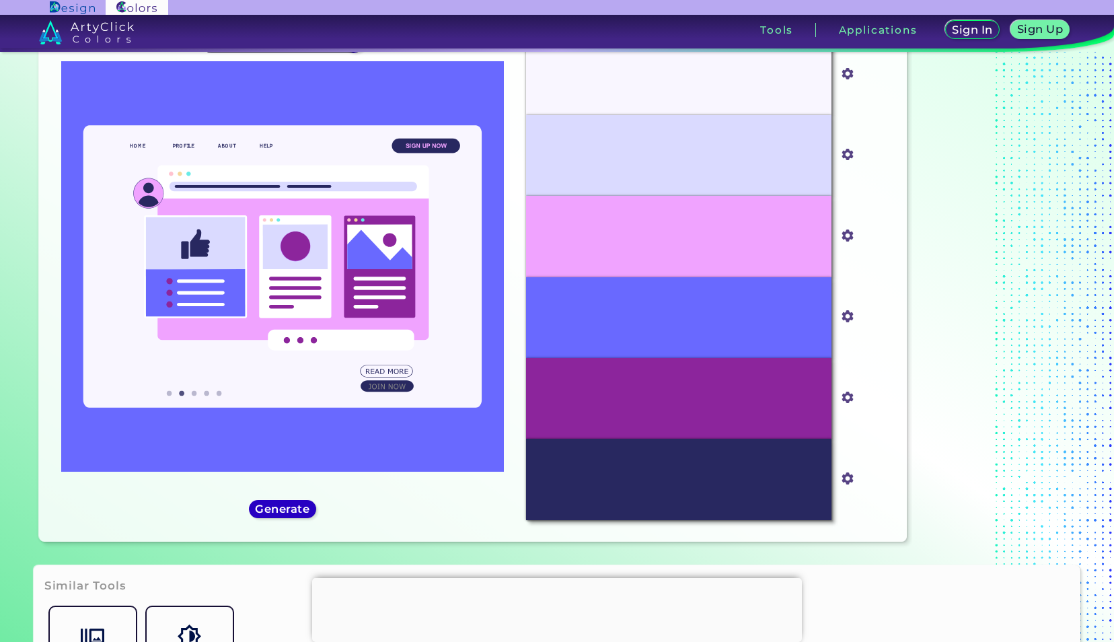
click at [293, 513] on h5 "Generate" at bounding box center [282, 509] width 49 height 10
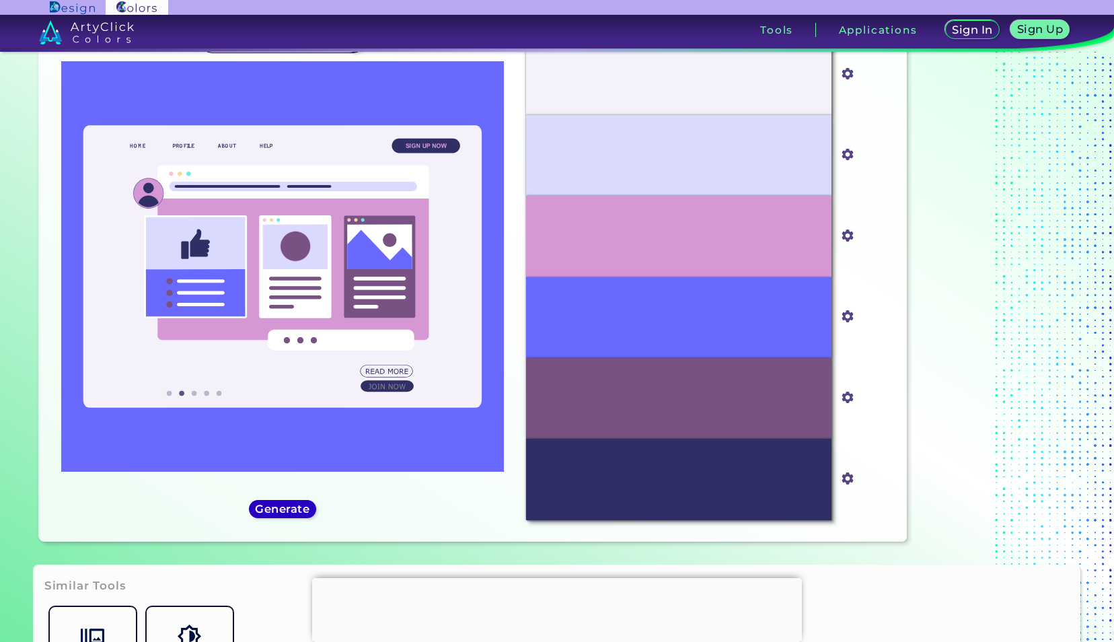
click at [293, 513] on h5 "Generate" at bounding box center [282, 509] width 49 height 10
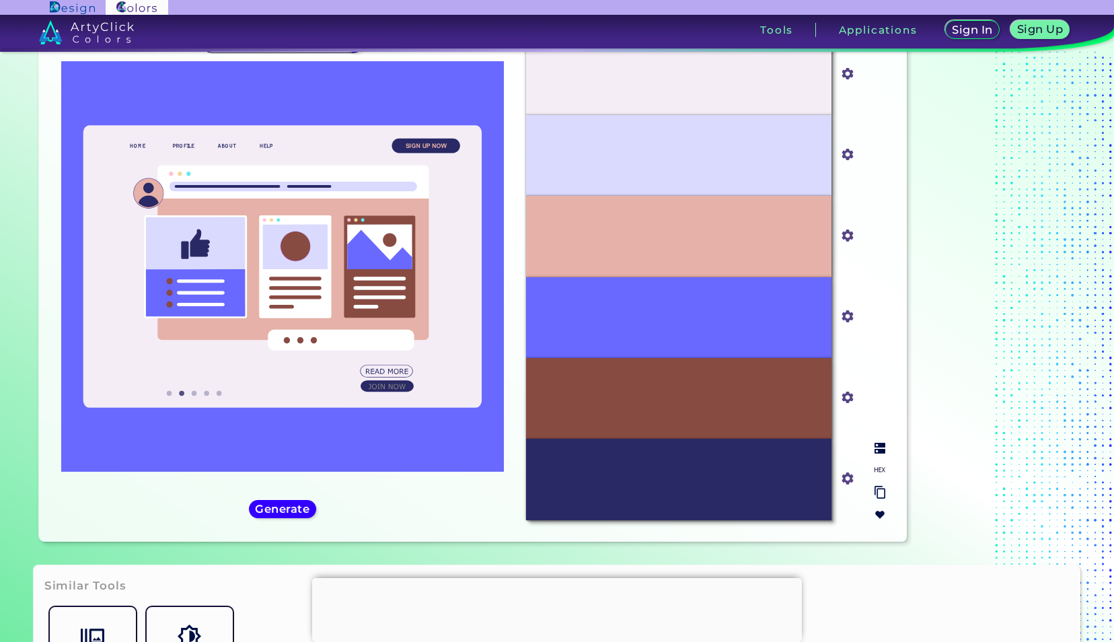
click at [881, 445] on img at bounding box center [879, 448] width 11 height 11
click at [285, 509] on h5 "Generate" at bounding box center [282, 509] width 49 height 10
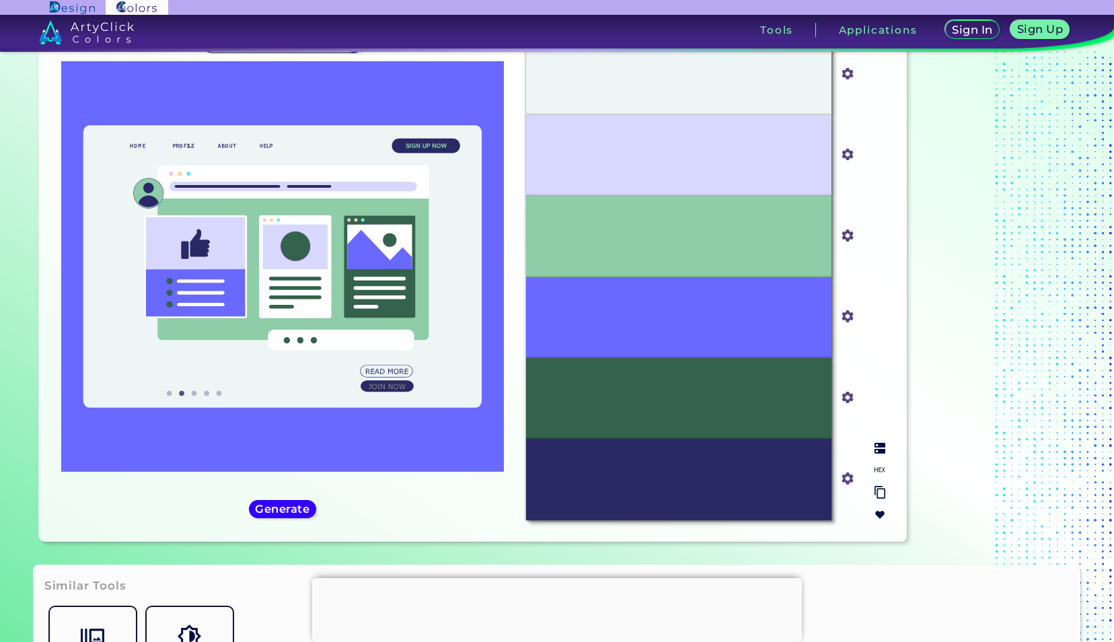
click at [884, 447] on img at bounding box center [879, 448] width 11 height 11
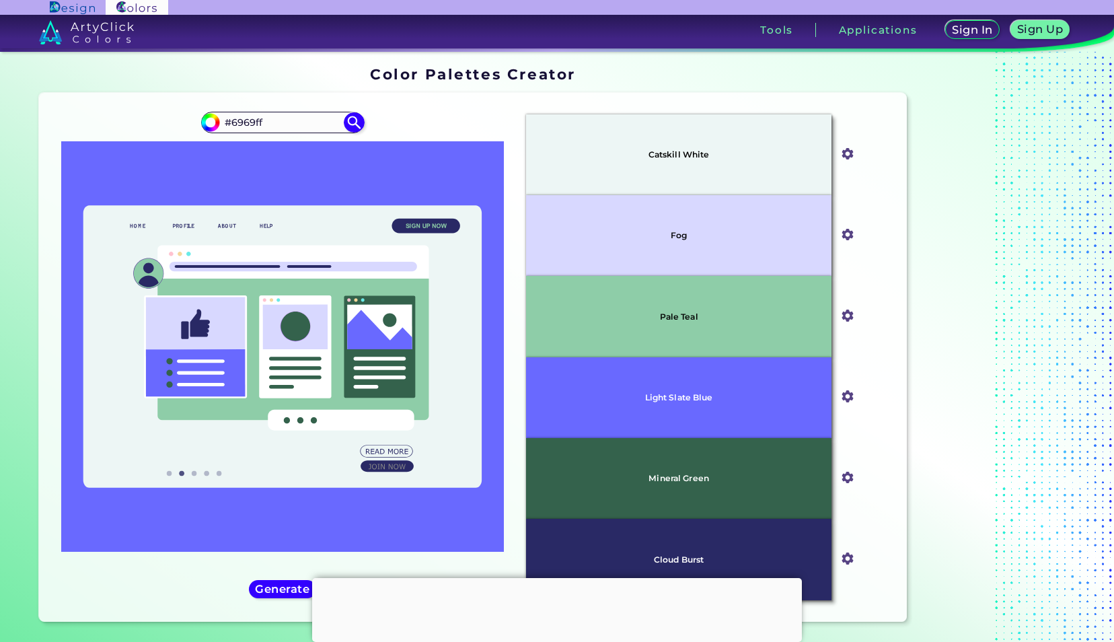
scroll to position [0, 0]
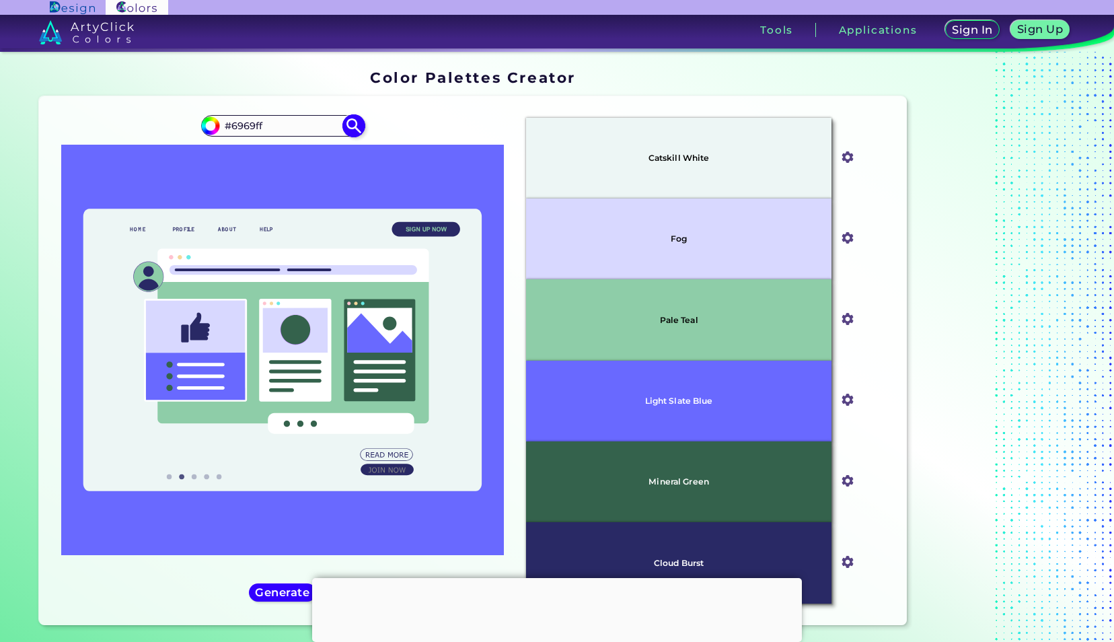
drag, startPoint x: 291, startPoint y: 122, endPoint x: 278, endPoint y: 122, distance: 12.1
click at [278, 122] on input "#6969ff" at bounding box center [282, 125] width 125 height 18
type input "#"
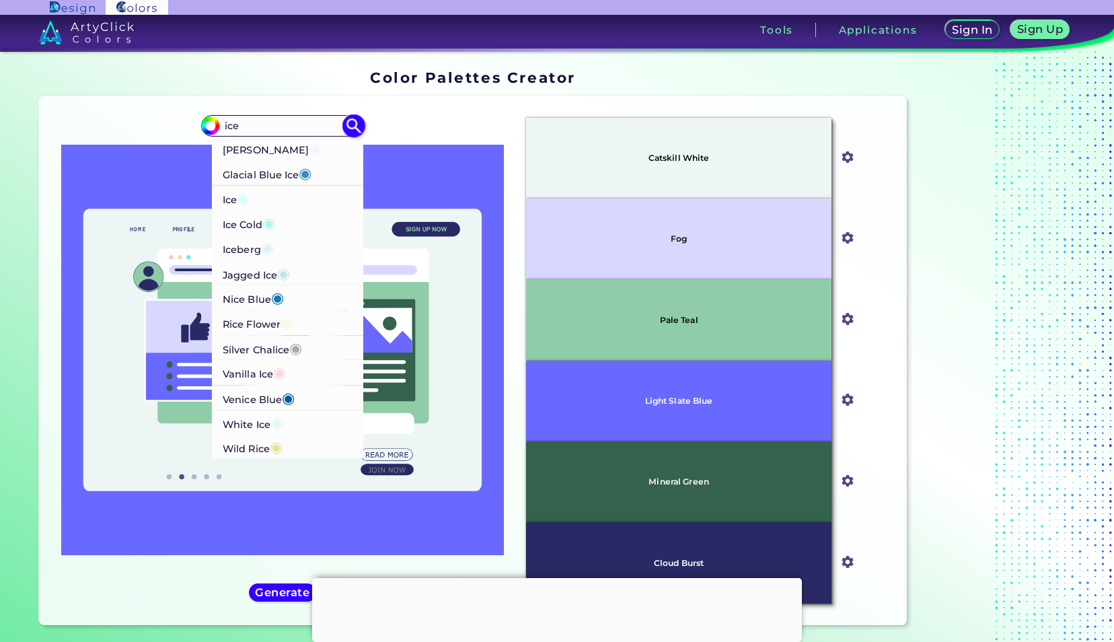
type input "ice"
click at [269, 226] on span "◉" at bounding box center [268, 222] width 13 height 17
type input "#b1f4e7"
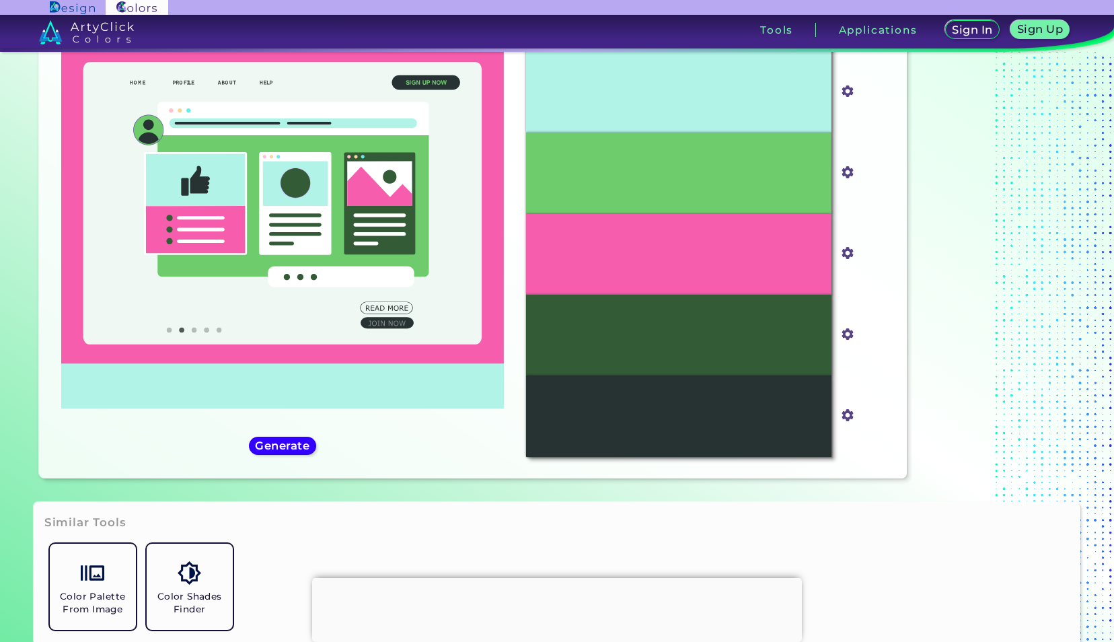
scroll to position [147, 0]
click at [882, 387] on img at bounding box center [879, 384] width 11 height 11
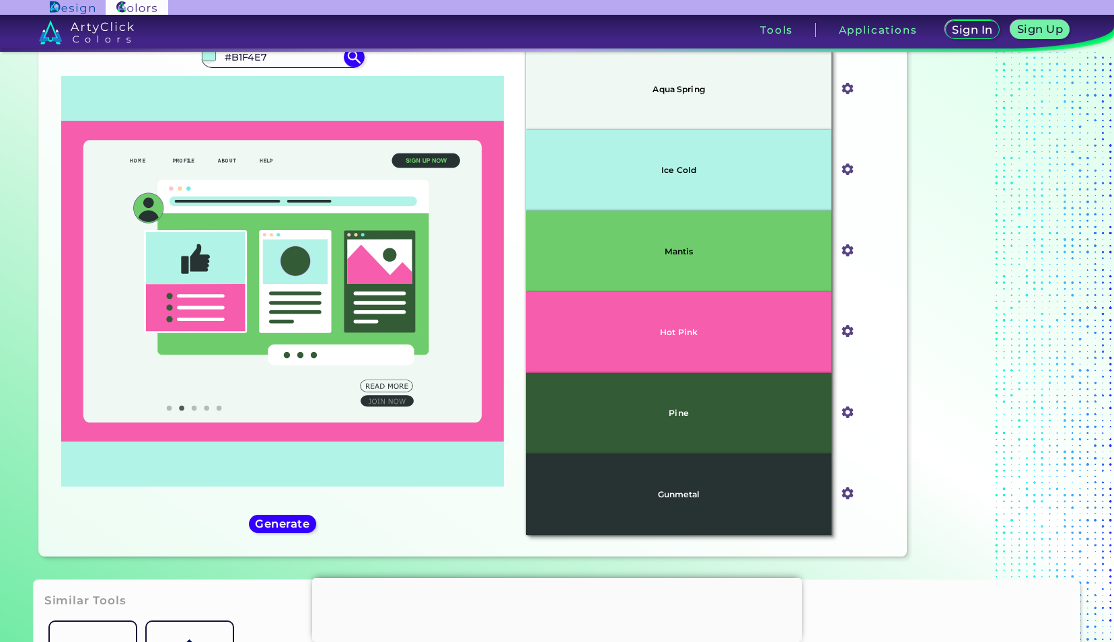
scroll to position [69, 0]
click at [296, 521] on h5 "Generate" at bounding box center [282, 523] width 49 height 10
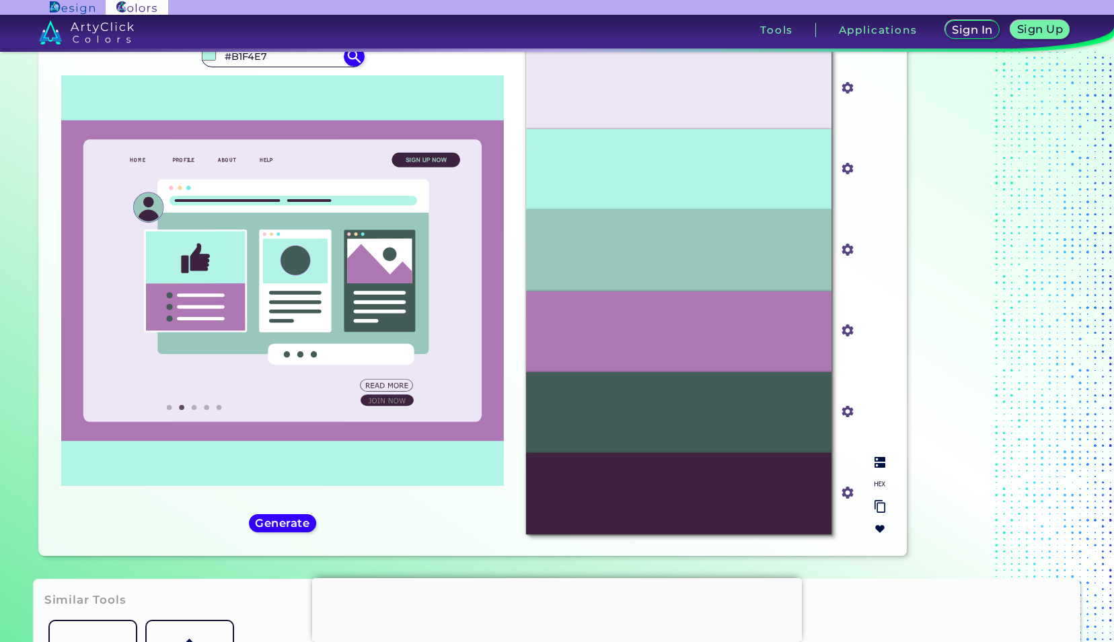
click at [882, 459] on img at bounding box center [879, 462] width 11 height 11
click at [277, 524] on h5 "Generate" at bounding box center [282, 523] width 49 height 10
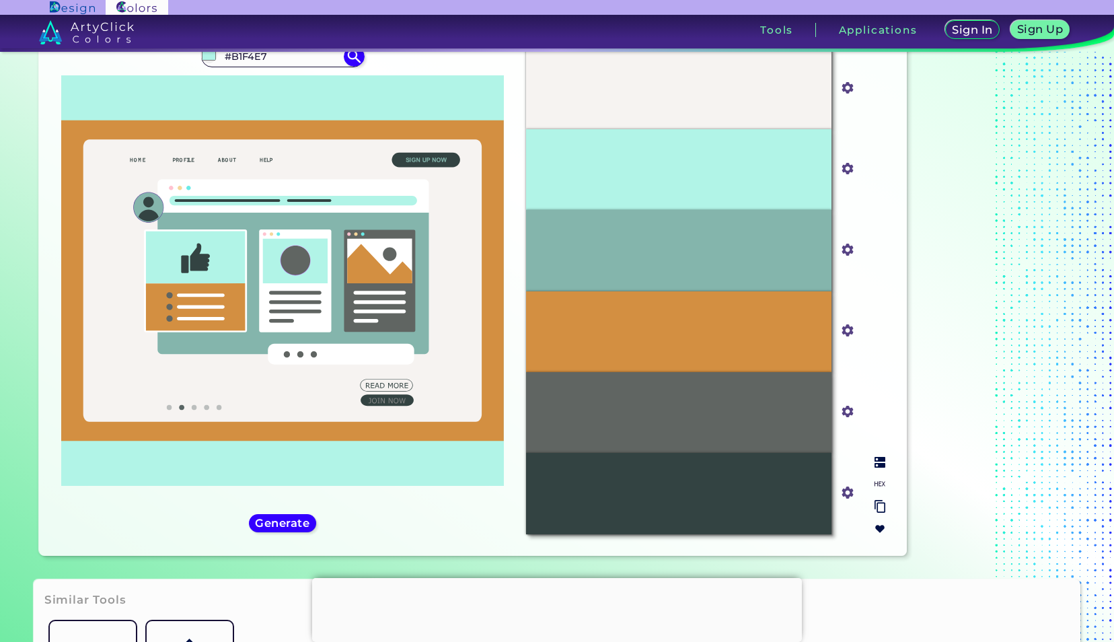
click at [875, 464] on img at bounding box center [879, 462] width 11 height 11
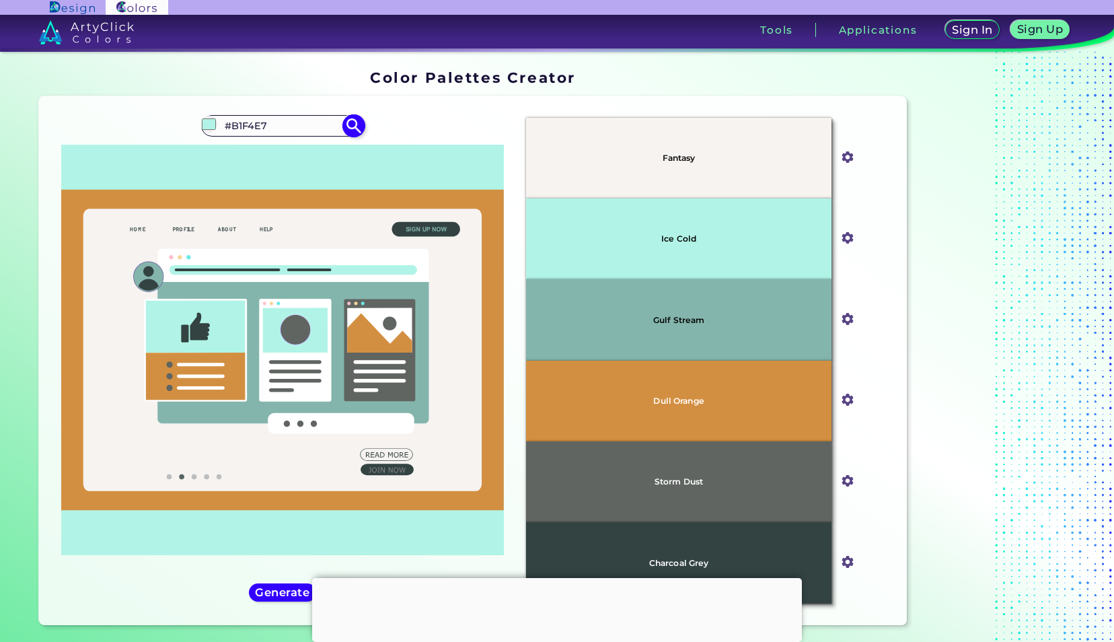
click at [299, 126] on input "#B1F4E7" at bounding box center [282, 125] width 125 height 18
type input "#B1F4E7 #6969ff"
type input "#000000"
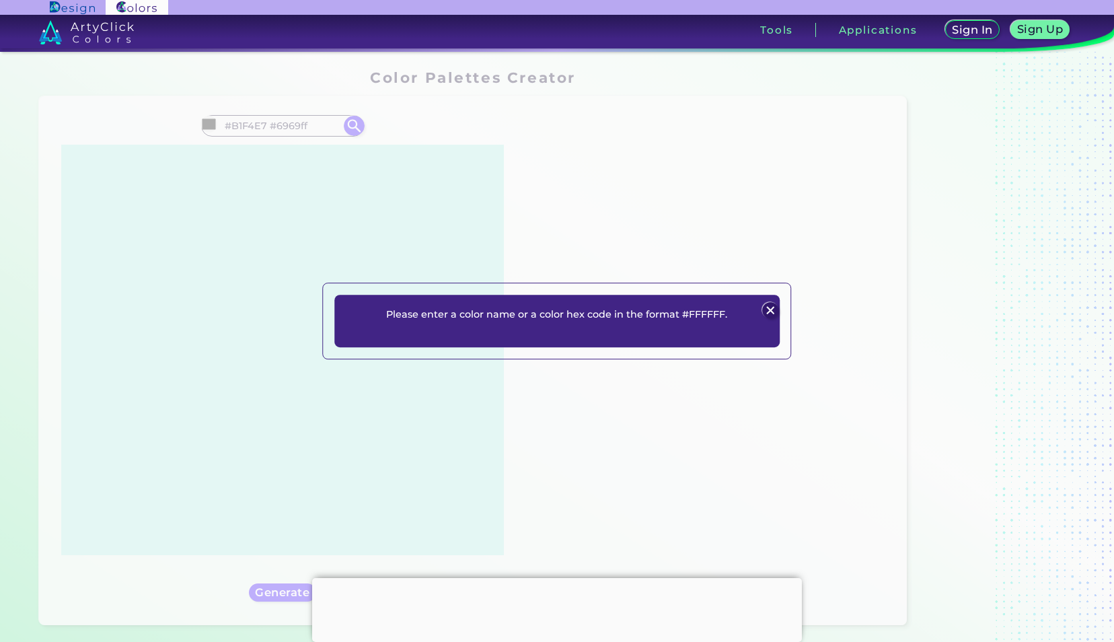
click at [764, 309] on img at bounding box center [771, 310] width 16 height 16
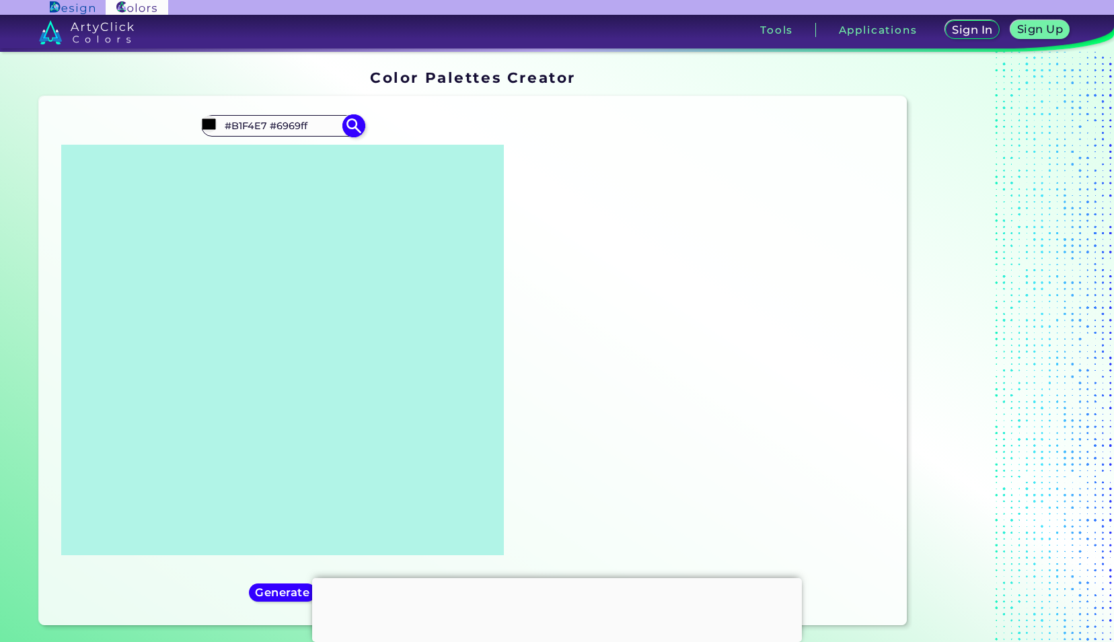
click at [266, 127] on input "#B1F4E7 #6969ff" at bounding box center [282, 125] width 125 height 18
type input "#B1F4E7, #6969ff"
type input "#000000"
